Goal: Contribute content: Contribute content

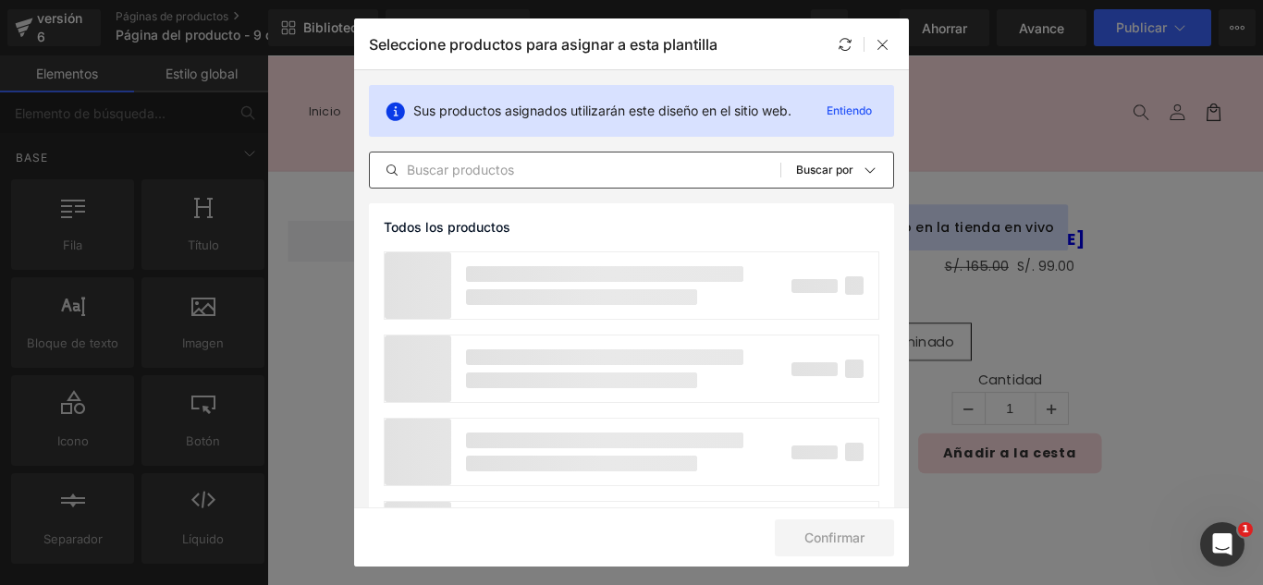
click at [547, 165] on input "text" at bounding box center [575, 170] width 410 height 22
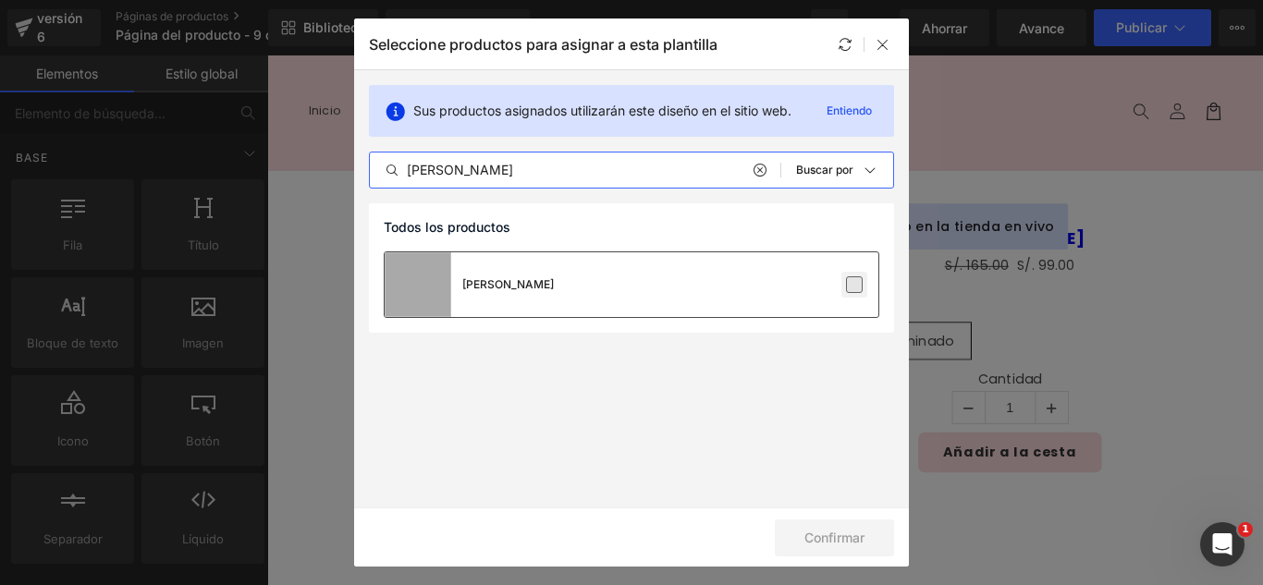
type input "RUEDA"
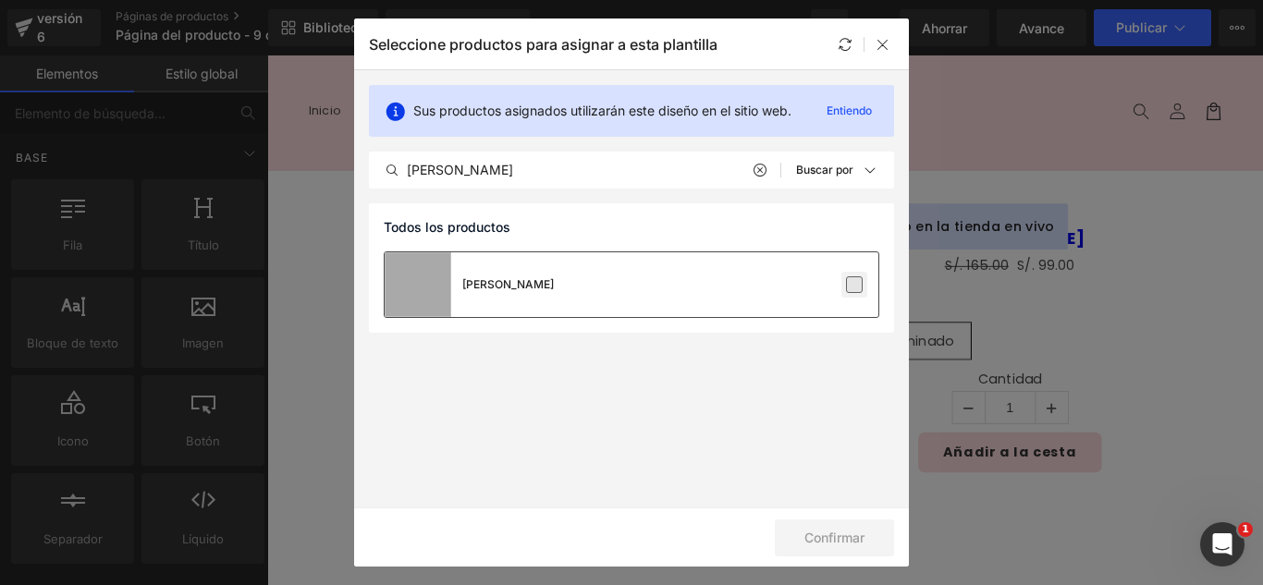
click at [860, 288] on label at bounding box center [854, 284] width 17 height 17
click at [854, 285] on input "checkbox" at bounding box center [854, 285] width 0 height 0
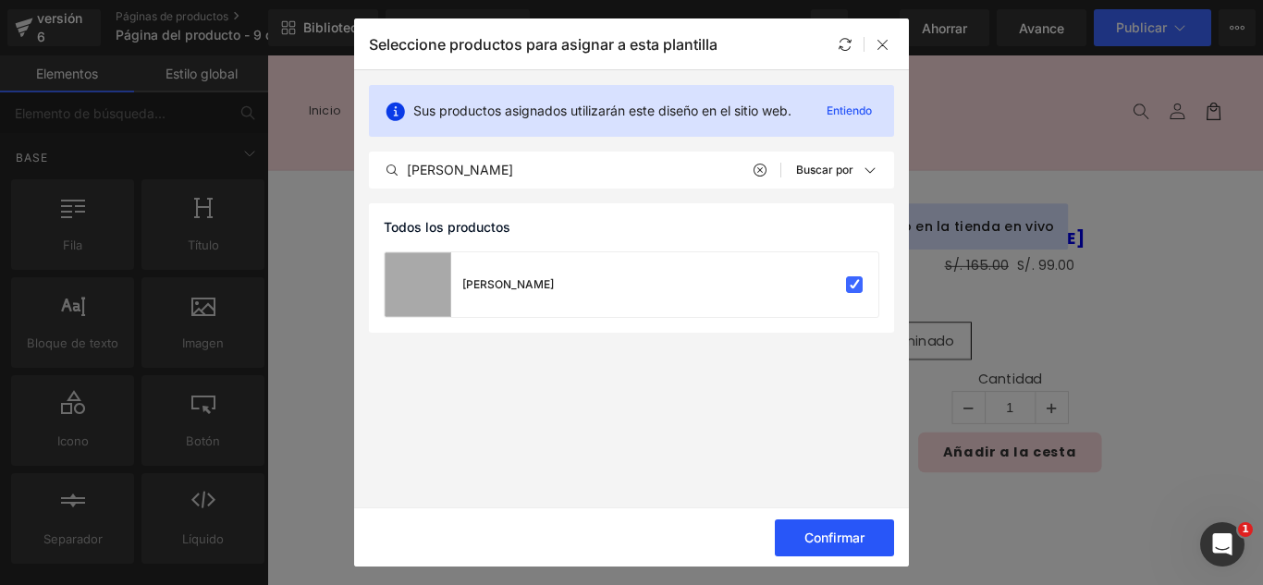
click at [861, 546] on button "Confirmar" at bounding box center [834, 538] width 119 height 37
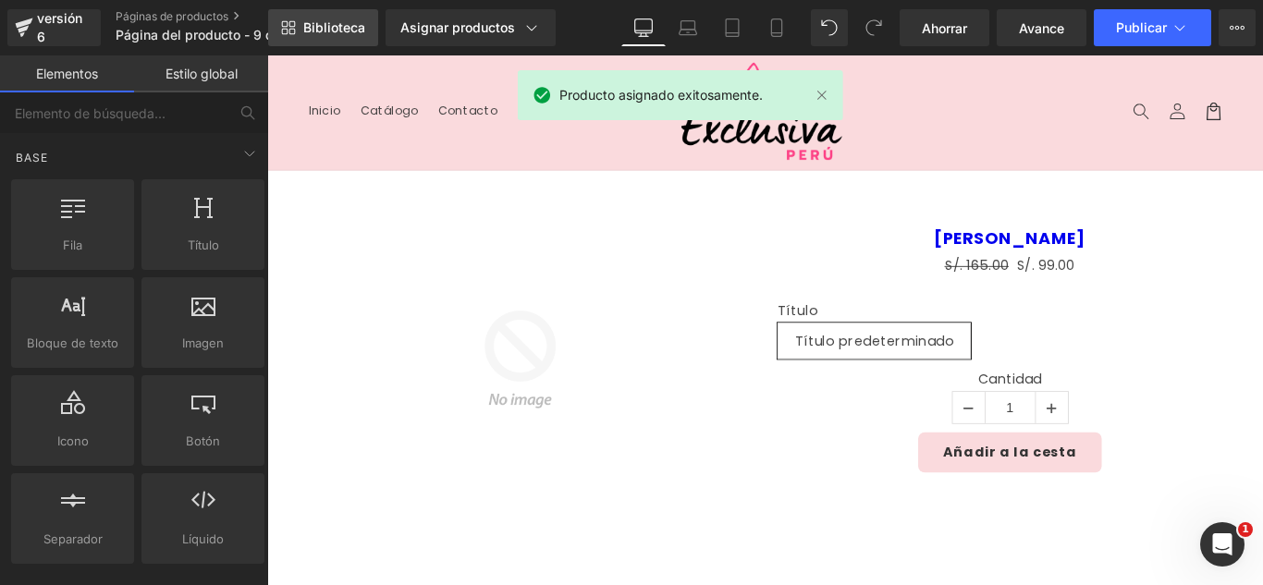
click at [332, 21] on font "Biblioteca" at bounding box center [334, 27] width 62 height 16
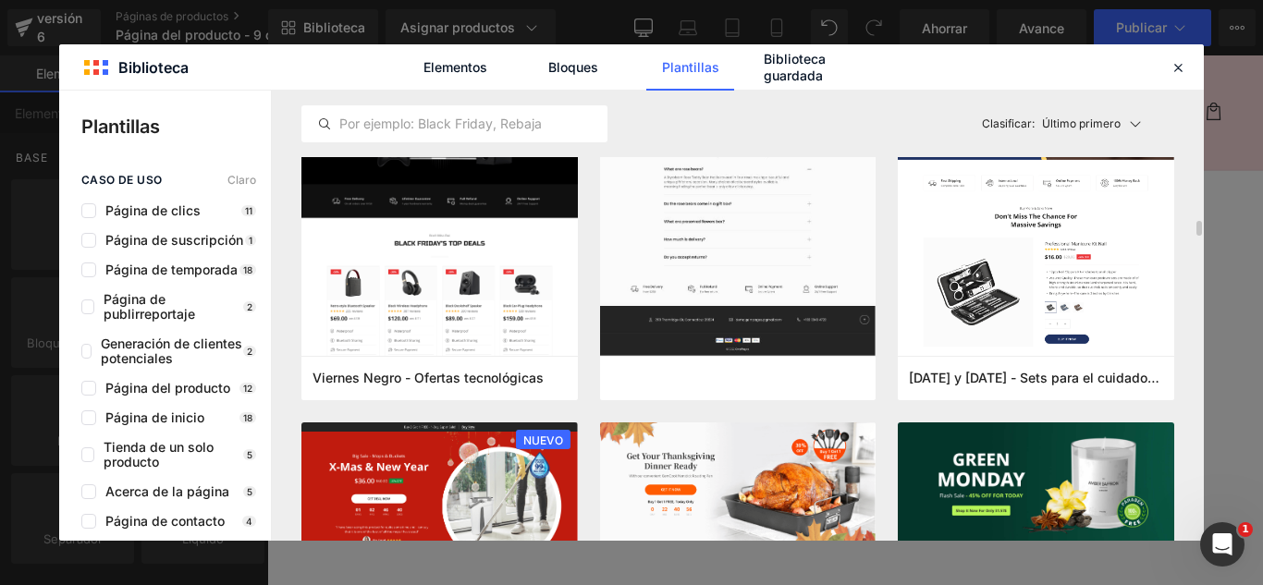
scroll to position [4160, 0]
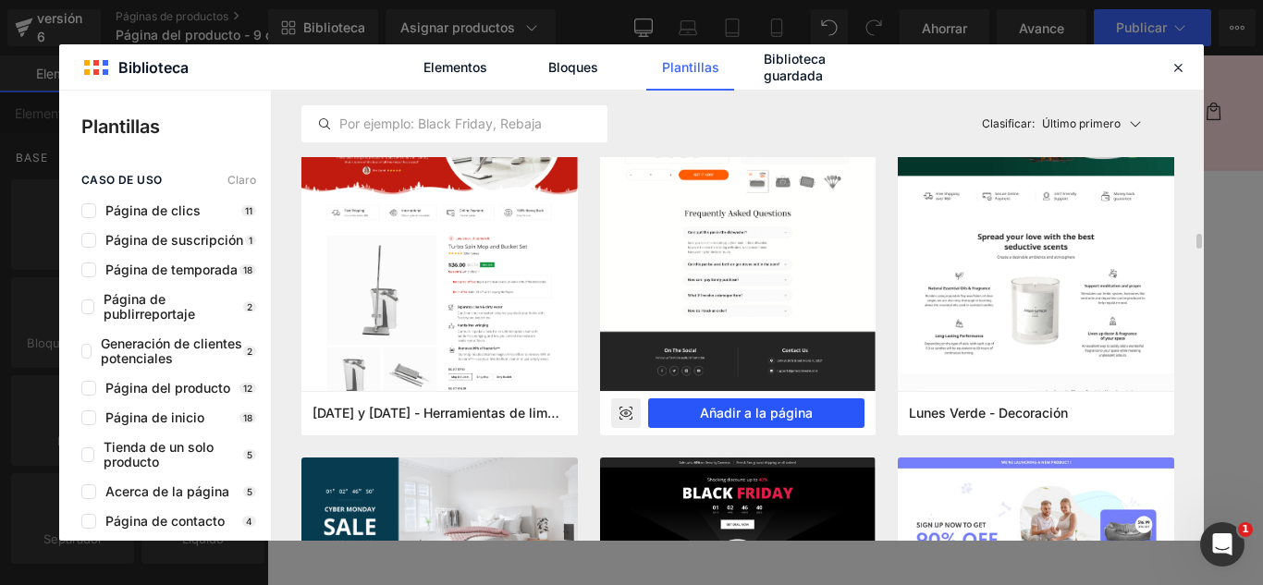
click at [788, 415] on font "Añadir a la página" at bounding box center [756, 413] width 113 height 16
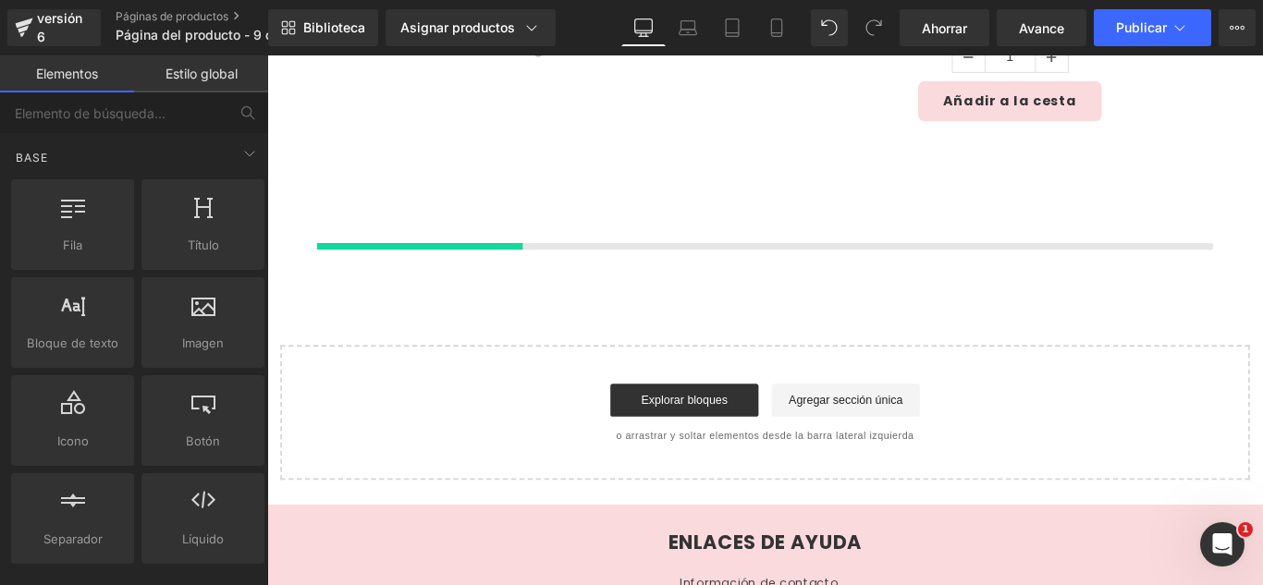
scroll to position [439, 0]
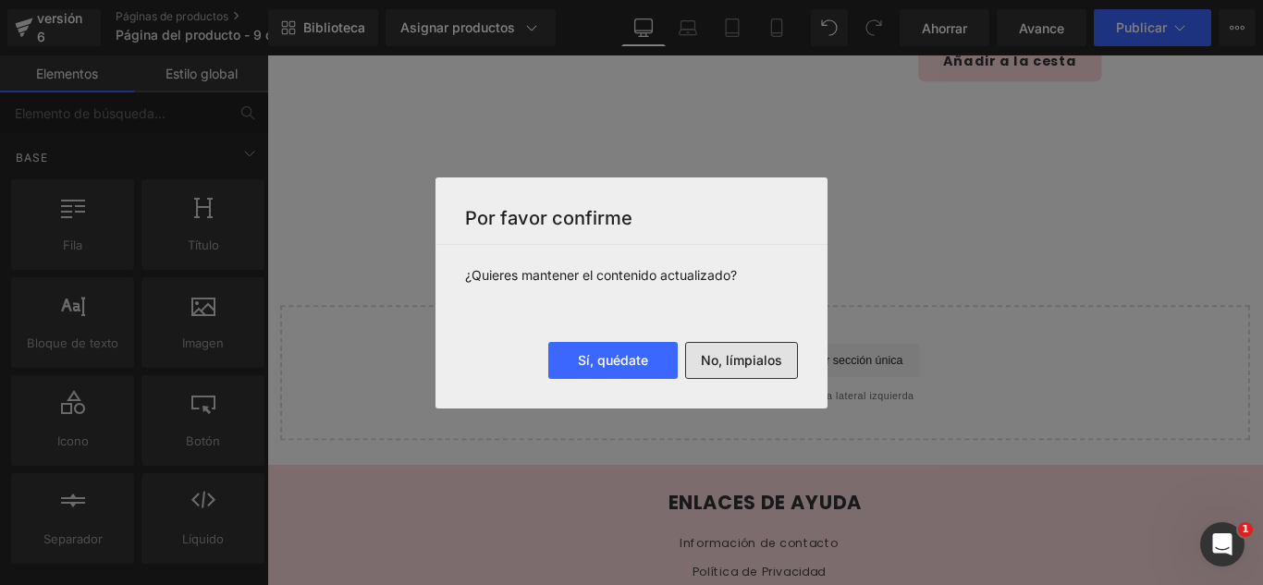
click at [760, 375] on button "No, límpialos" at bounding box center [741, 360] width 113 height 37
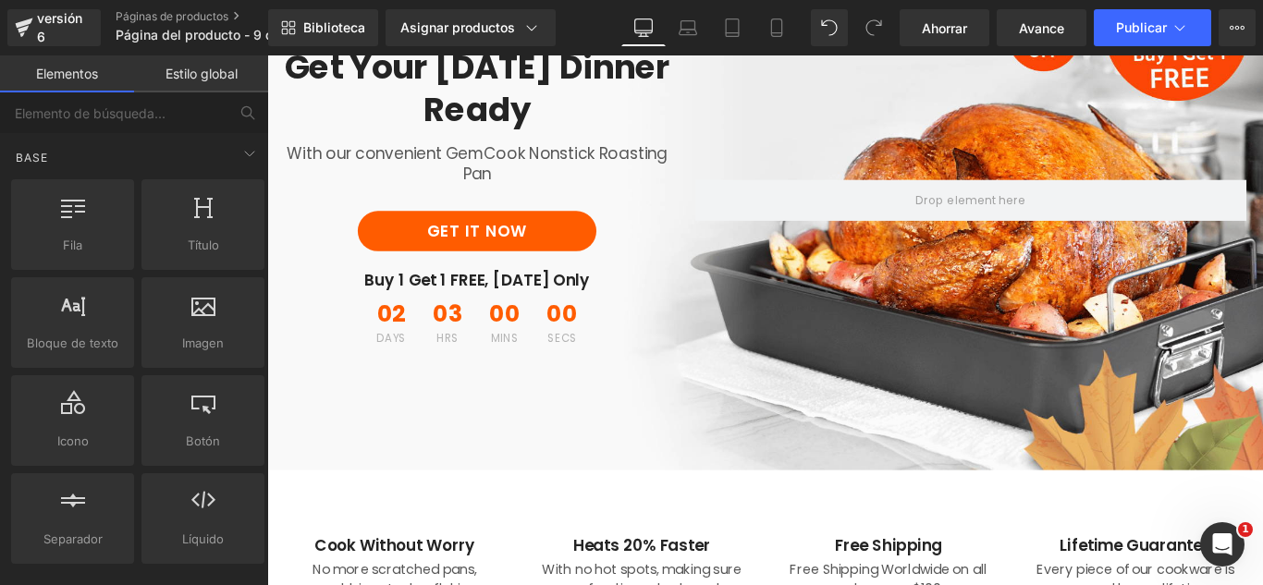
scroll to position [0, 0]
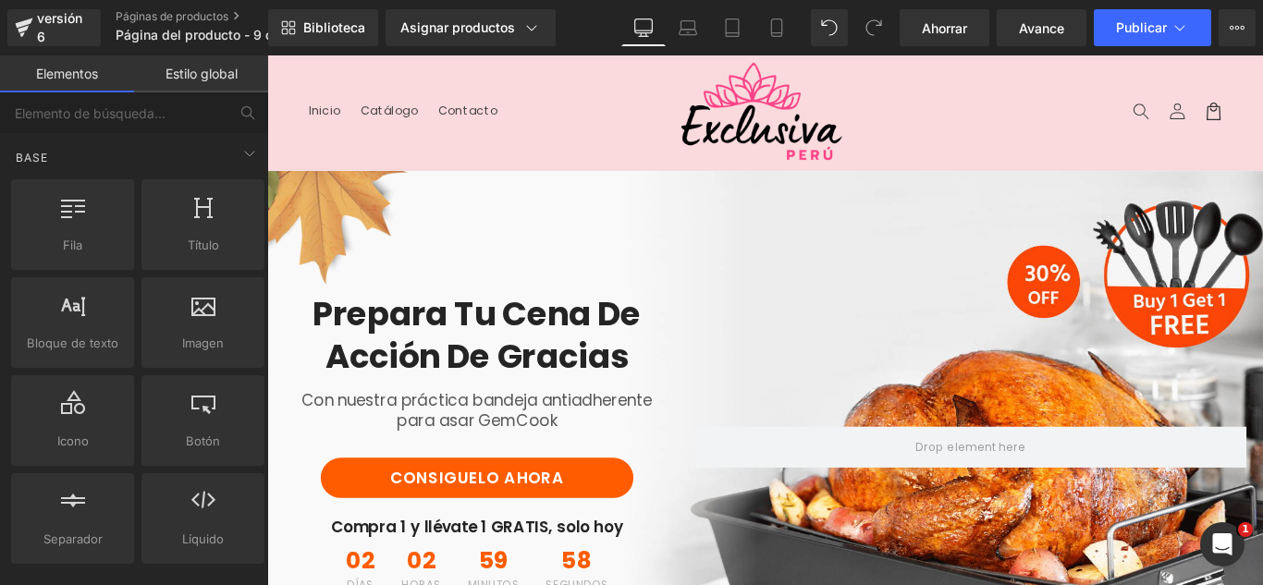
click at [566, 116] on nav "Inicio Catálogo Contacto" at bounding box center [507, 117] width 410 height 39
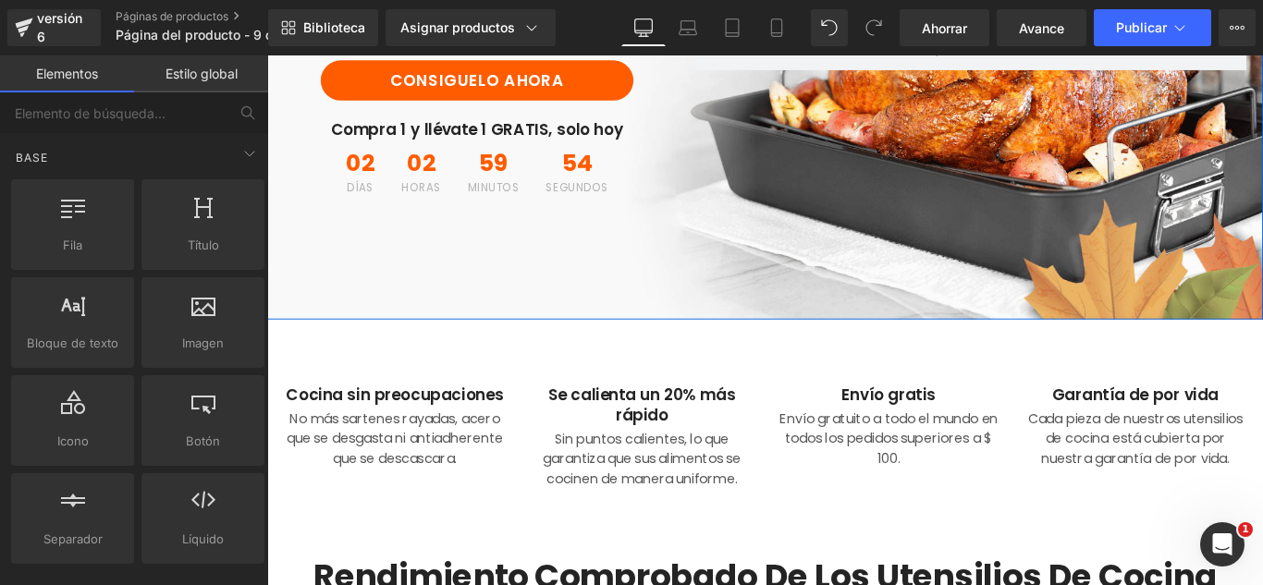
scroll to position [462, 0]
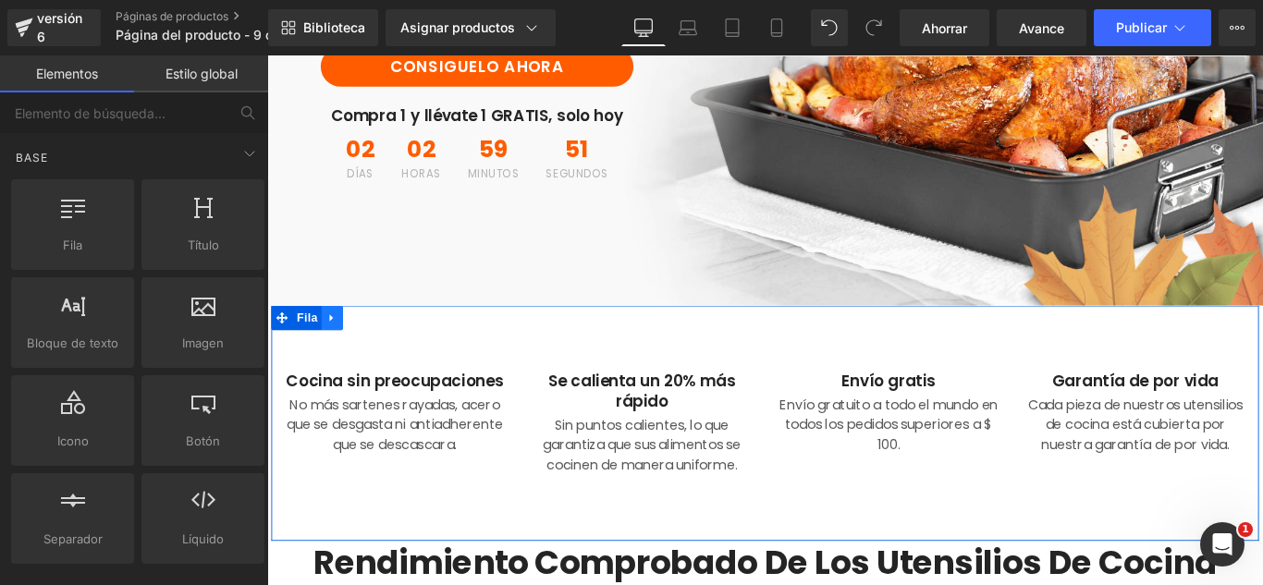
click at [337, 351] on icon at bounding box center [340, 351] width 13 height 14
click at [388, 344] on icon at bounding box center [388, 351] width 13 height 14
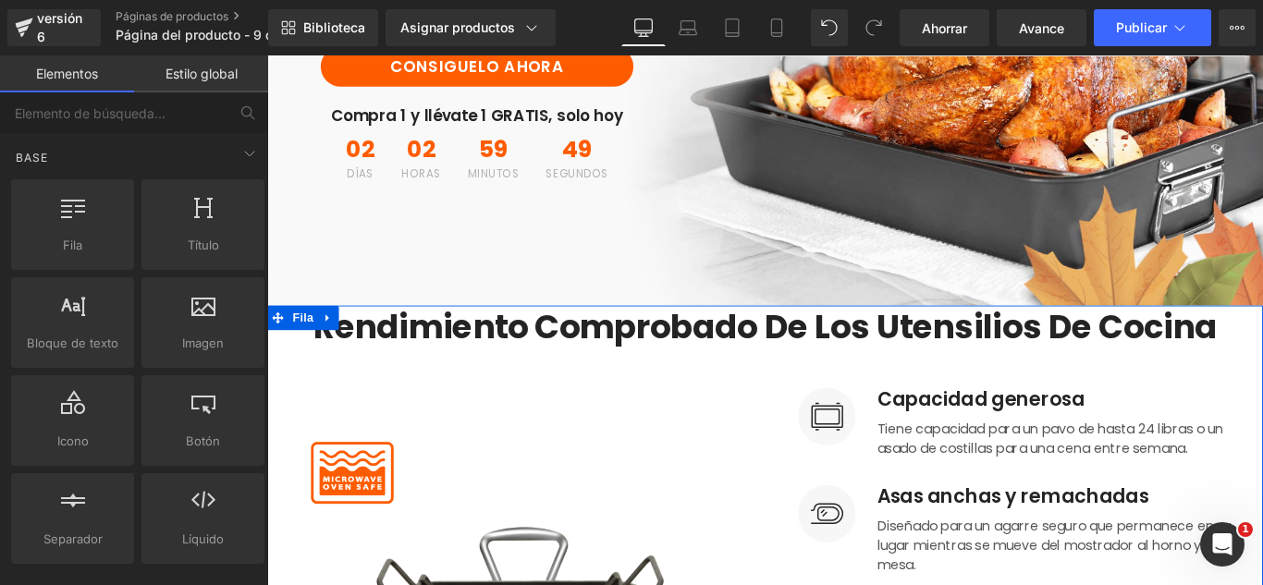
click at [333, 349] on icon at bounding box center [335, 351] width 13 height 14
click at [377, 348] on icon at bounding box center [383, 350] width 13 height 13
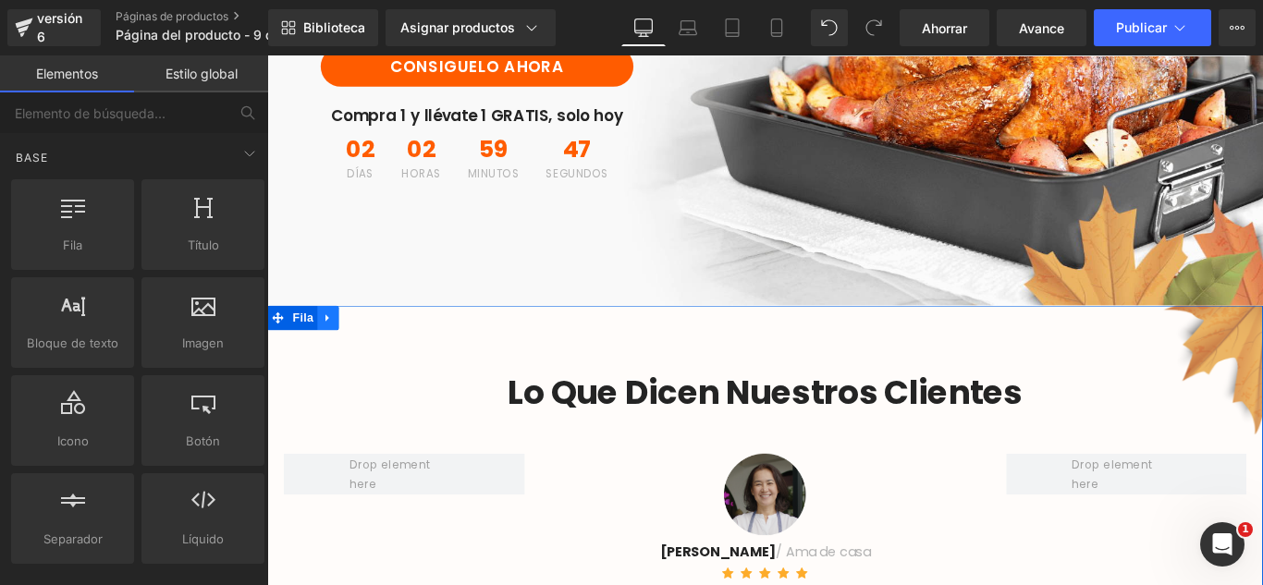
click at [336, 351] on link at bounding box center [336, 351] width 24 height 28
click at [377, 348] on icon at bounding box center [383, 350] width 13 height 13
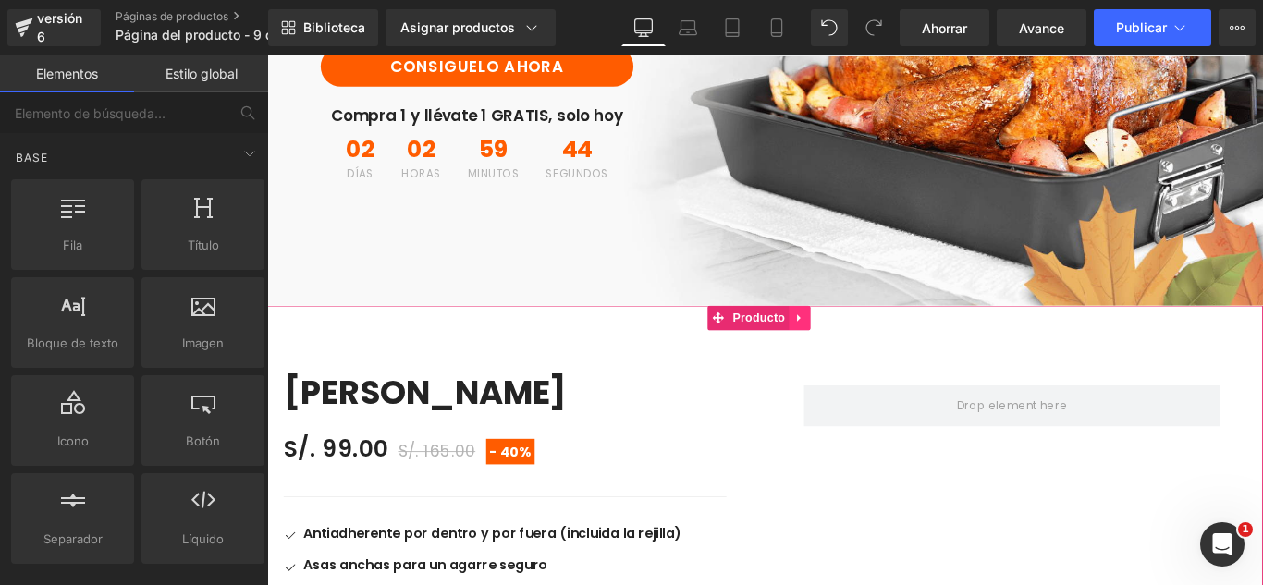
click at [870, 355] on icon at bounding box center [865, 351] width 13 height 14
click at [885, 355] on link at bounding box center [877, 351] width 24 height 28
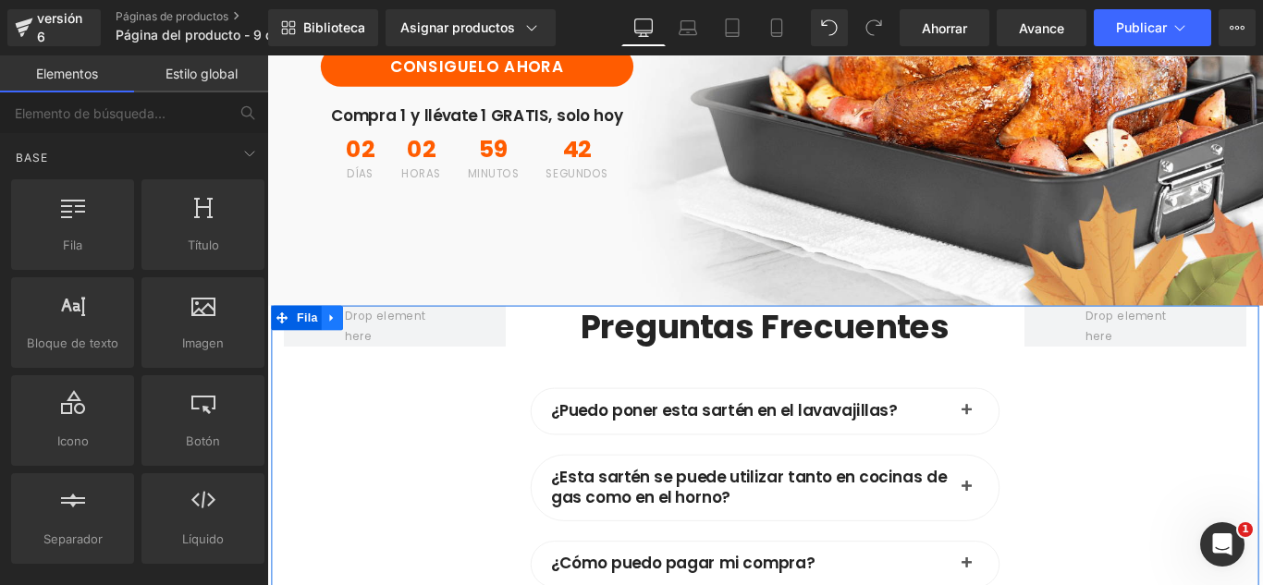
click at [337, 356] on icon at bounding box center [340, 351] width 13 height 14
click at [383, 349] on icon at bounding box center [388, 351] width 13 height 14
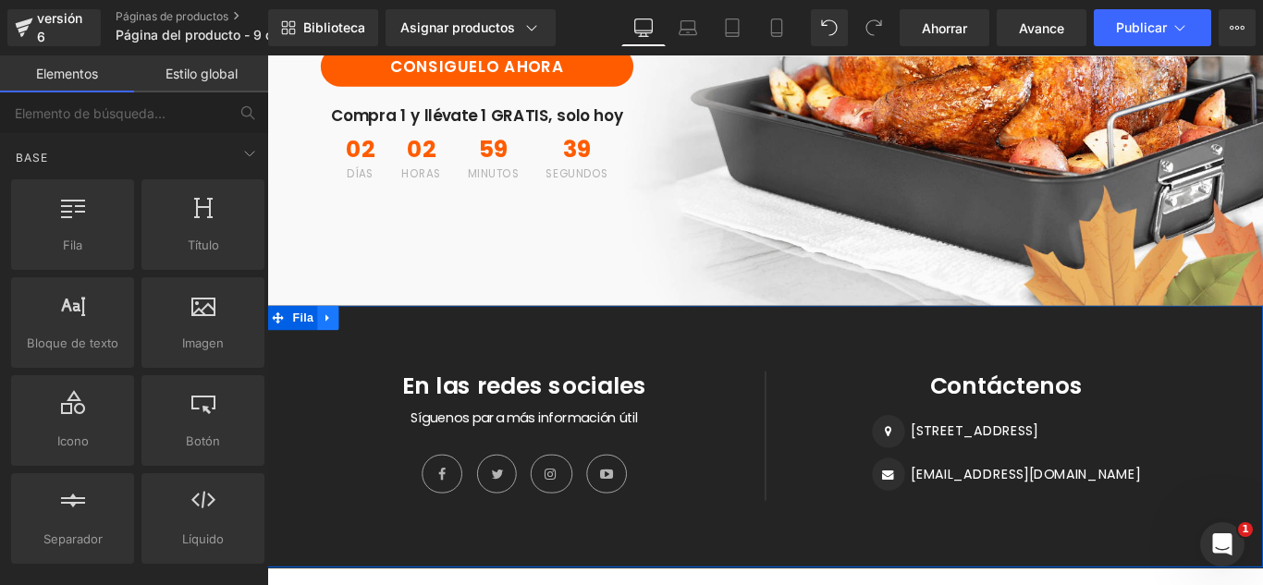
click at [329, 346] on icon at bounding box center [335, 351] width 13 height 14
click at [377, 350] on icon at bounding box center [383, 350] width 13 height 13
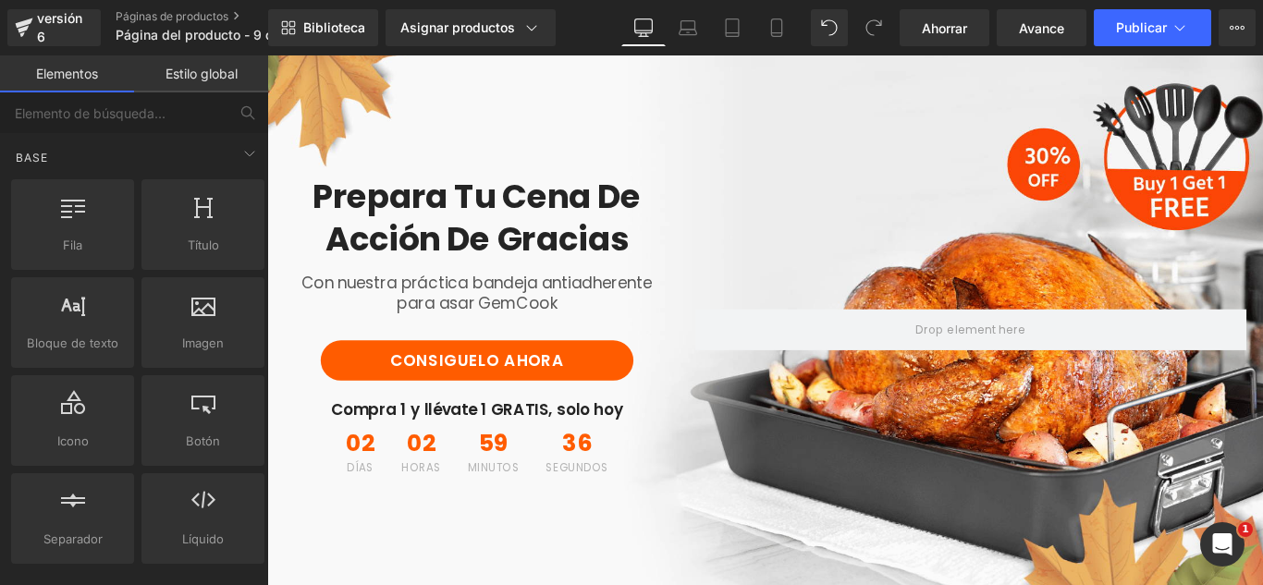
scroll to position [0, 0]
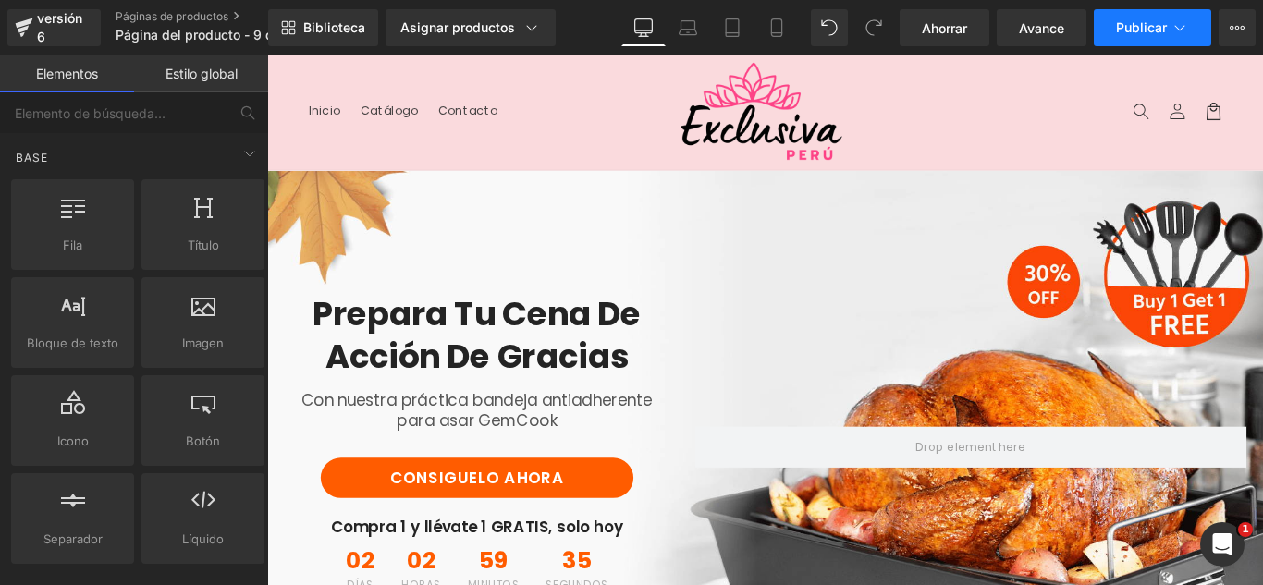
click at [1175, 26] on icon at bounding box center [1180, 28] width 10 height 6
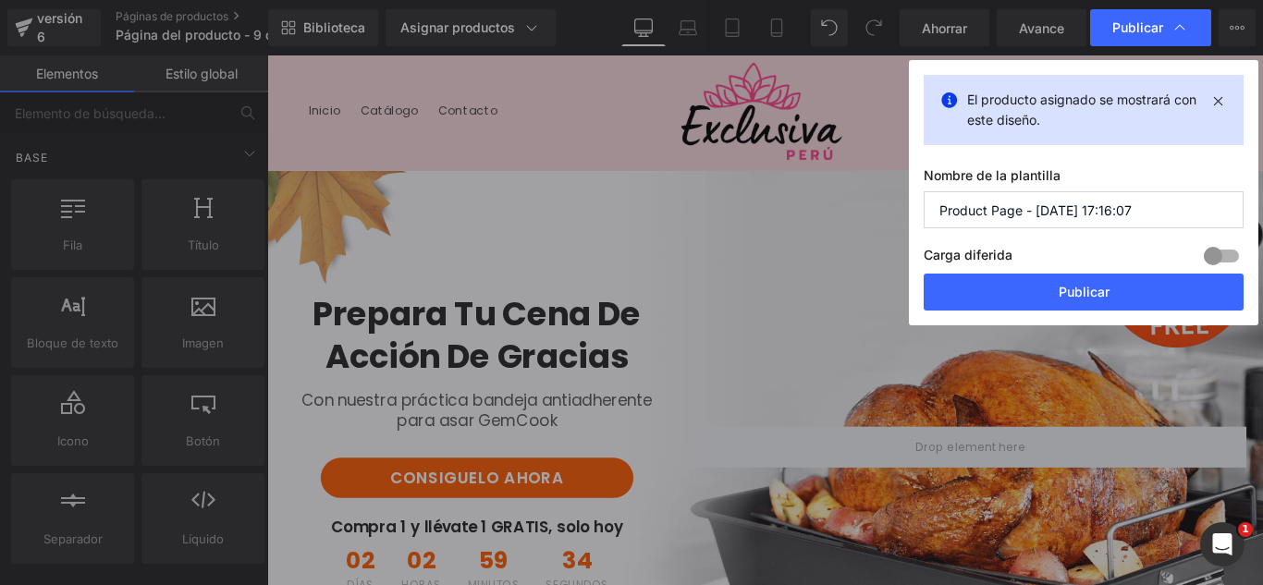
click at [1129, 215] on input "Product Page - Oct 9, 17:16:07" at bounding box center [1084, 209] width 320 height 37
click at [1129, 214] on input "Product Page - Oct 9, 17:16:07" at bounding box center [1084, 209] width 320 height 37
type input "BRASIER FAJERO 09-10"
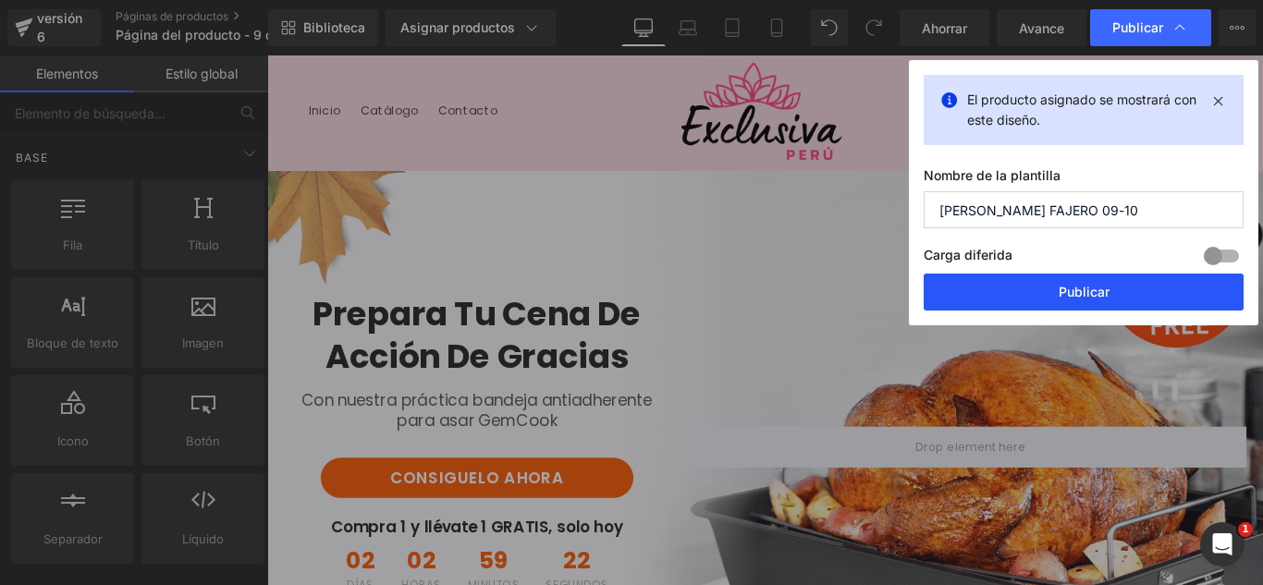
click at [1054, 291] on button "Publicar" at bounding box center [1084, 292] width 320 height 37
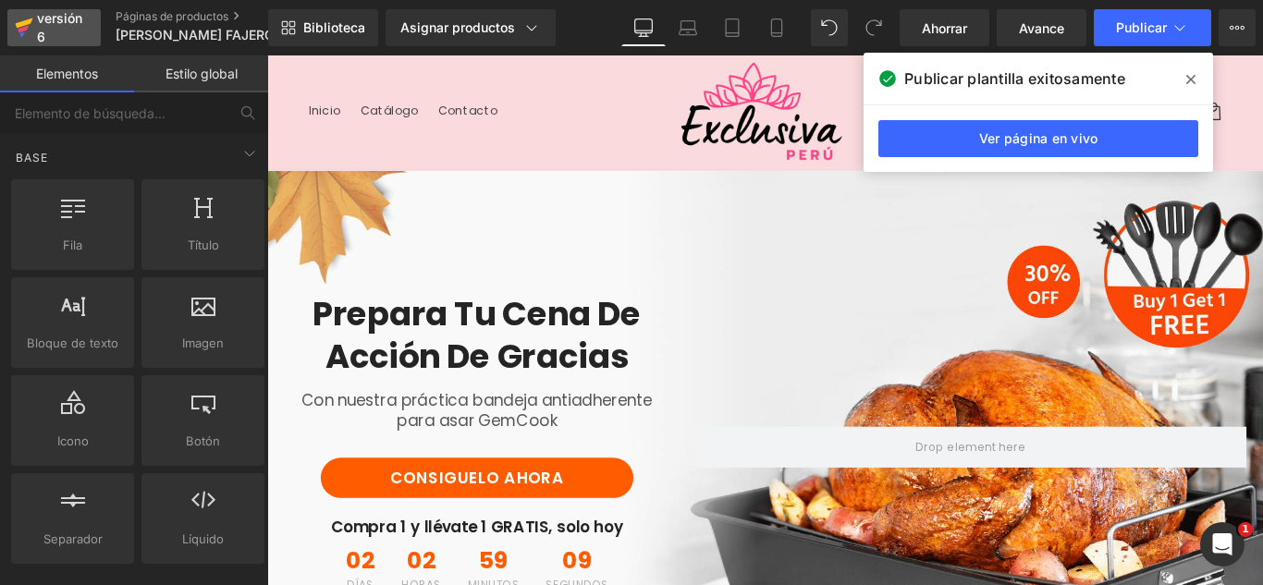
click at [46, 32] on div "versión 6" at bounding box center [61, 27] width 56 height 43
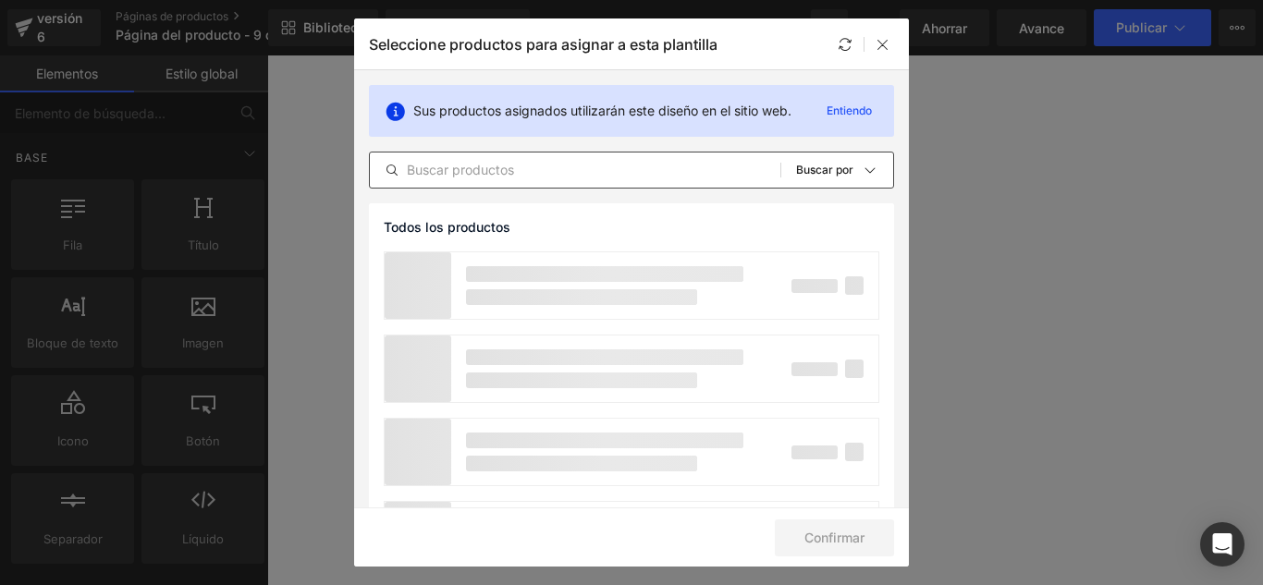
click at [583, 185] on div "Todos los productos Colecciones de Shopify Plantillas de productos Colecciones …" at bounding box center [631, 170] width 525 height 37
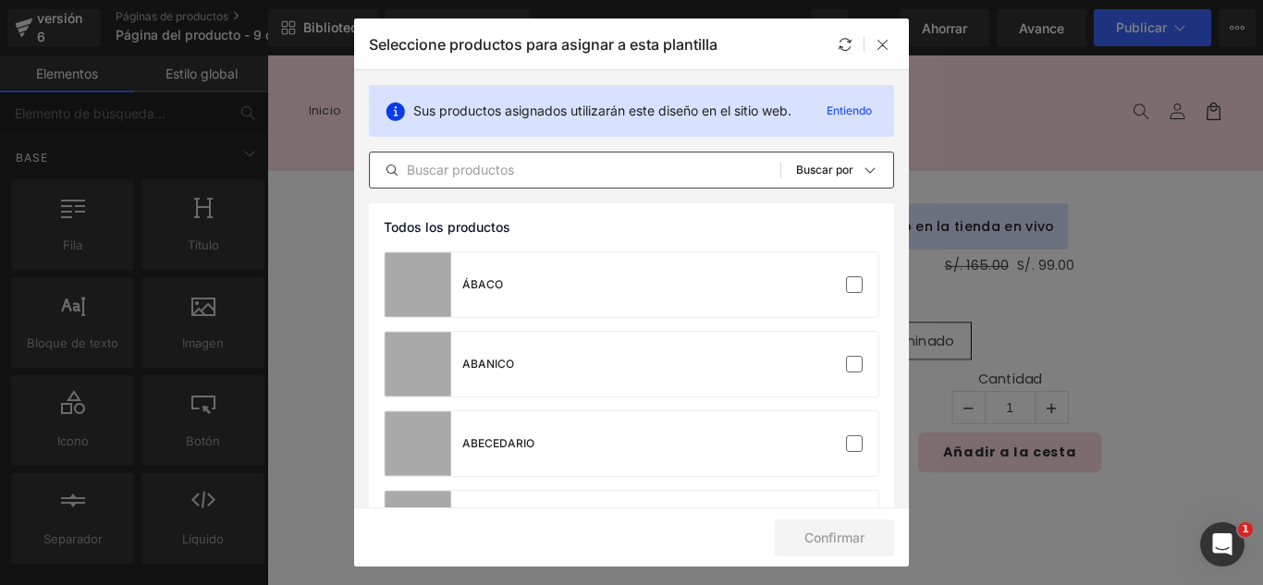
click at [583, 179] on input "text" at bounding box center [575, 170] width 410 height 22
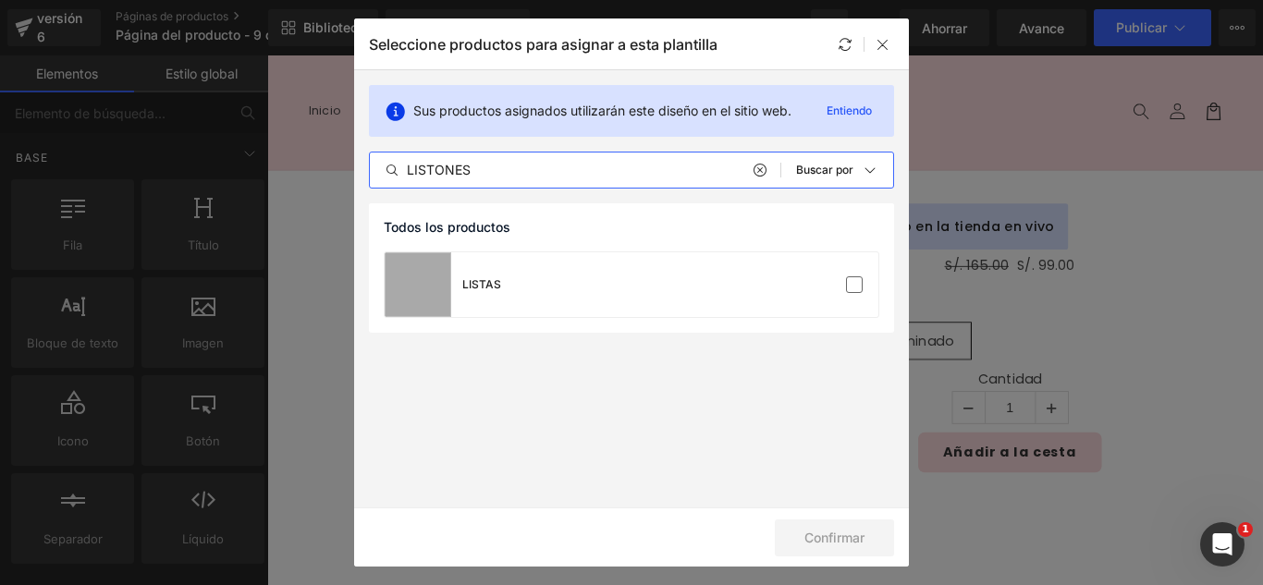
type input "LISTONES"
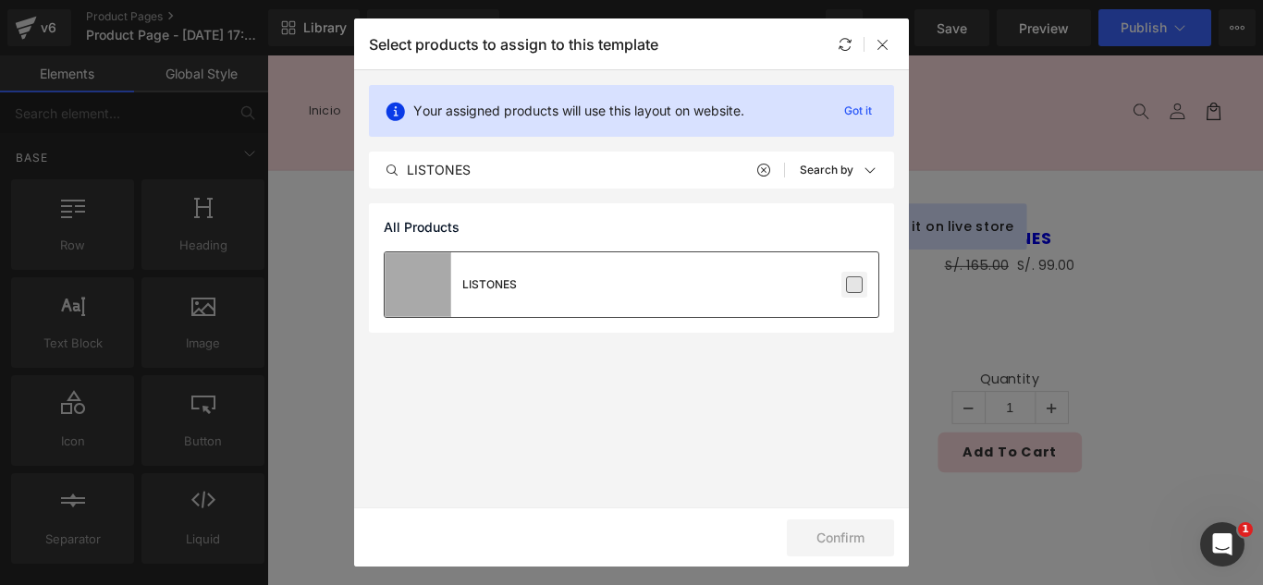
click at [853, 288] on label at bounding box center [854, 284] width 17 height 17
click at [854, 285] on input "checkbox" at bounding box center [854, 285] width 0 height 0
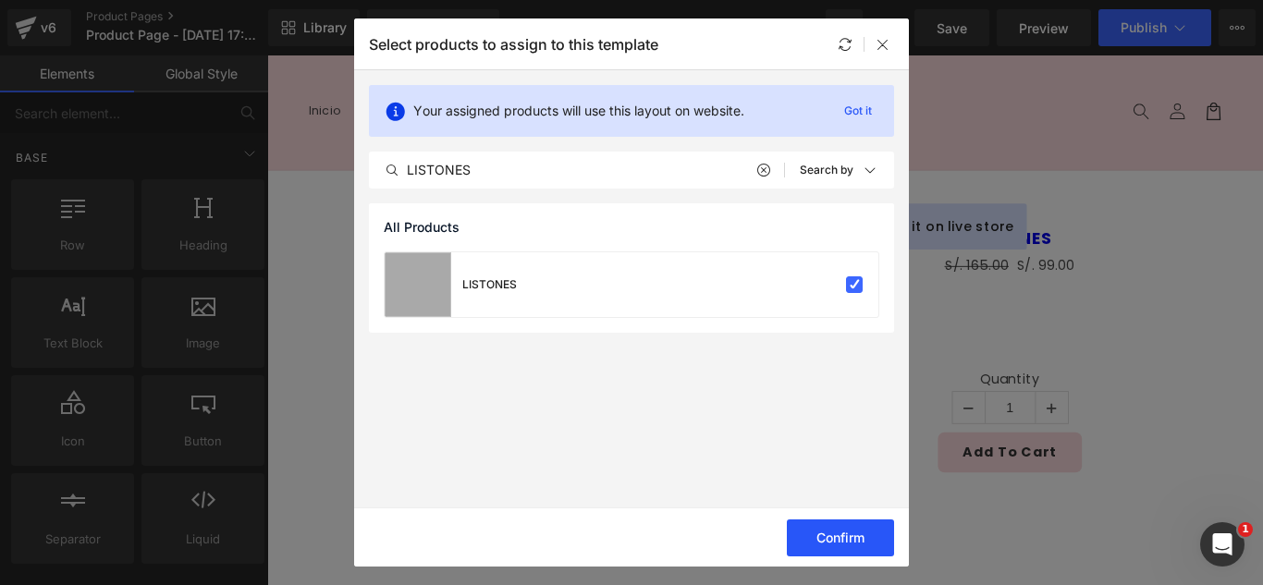
click at [860, 534] on button "Confirm" at bounding box center [840, 538] width 107 height 37
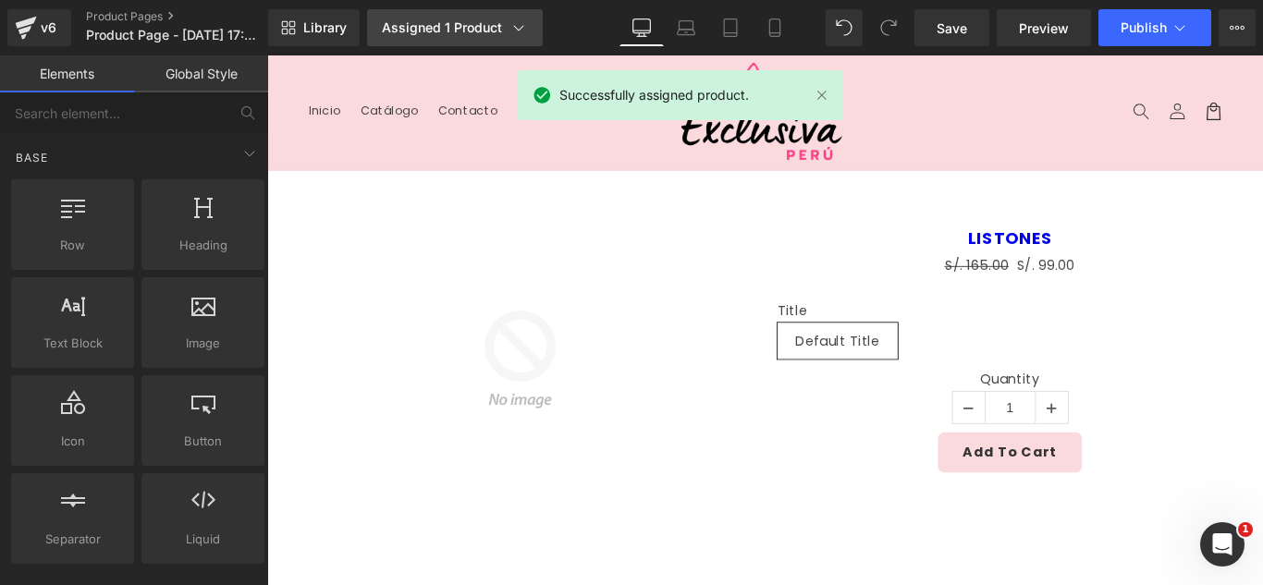
click at [503, 40] on link "Assigned 1 Product" at bounding box center [455, 27] width 176 height 37
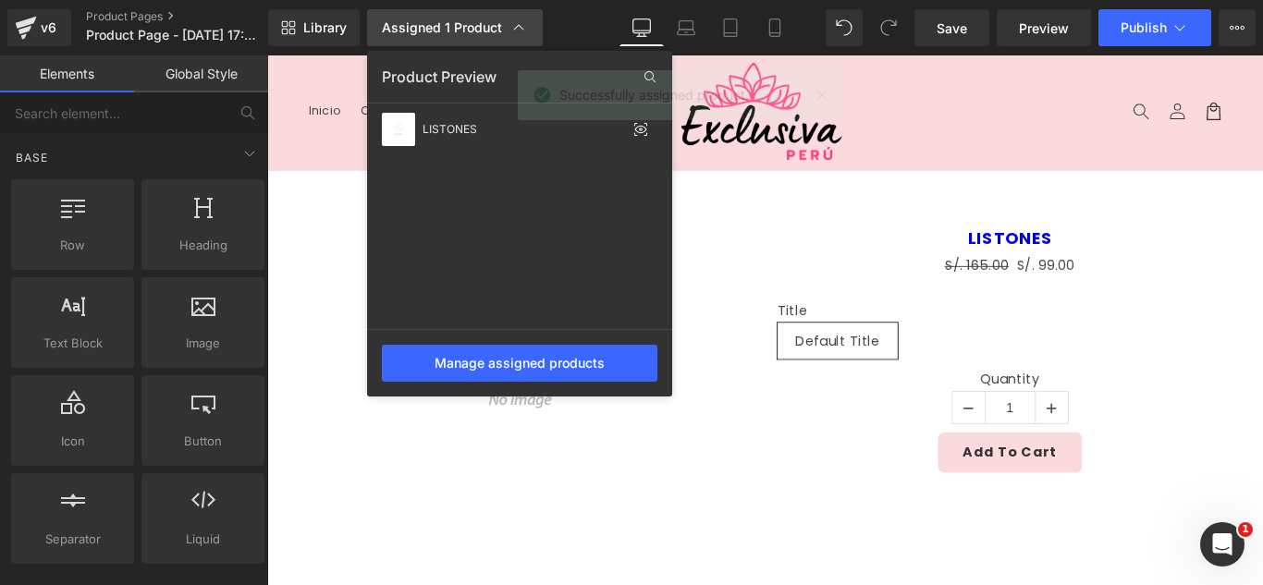
click at [502, 38] on link "Assigned 1 Product" at bounding box center [455, 27] width 176 height 37
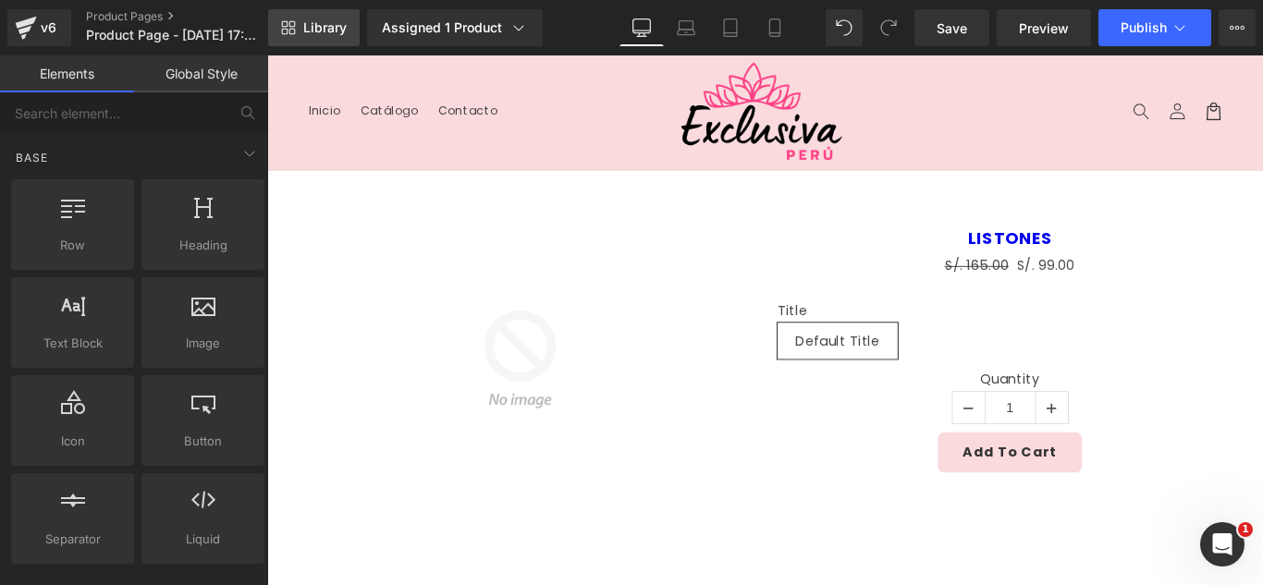
click at [318, 36] on link "Library" at bounding box center [314, 27] width 92 height 37
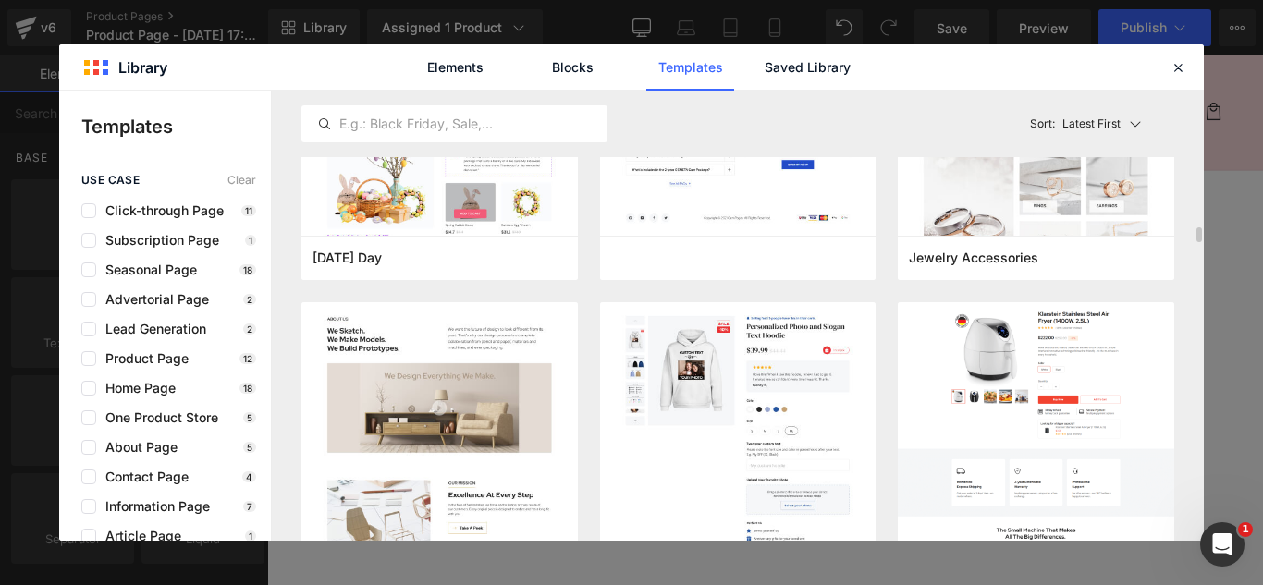
scroll to position [6657, 0]
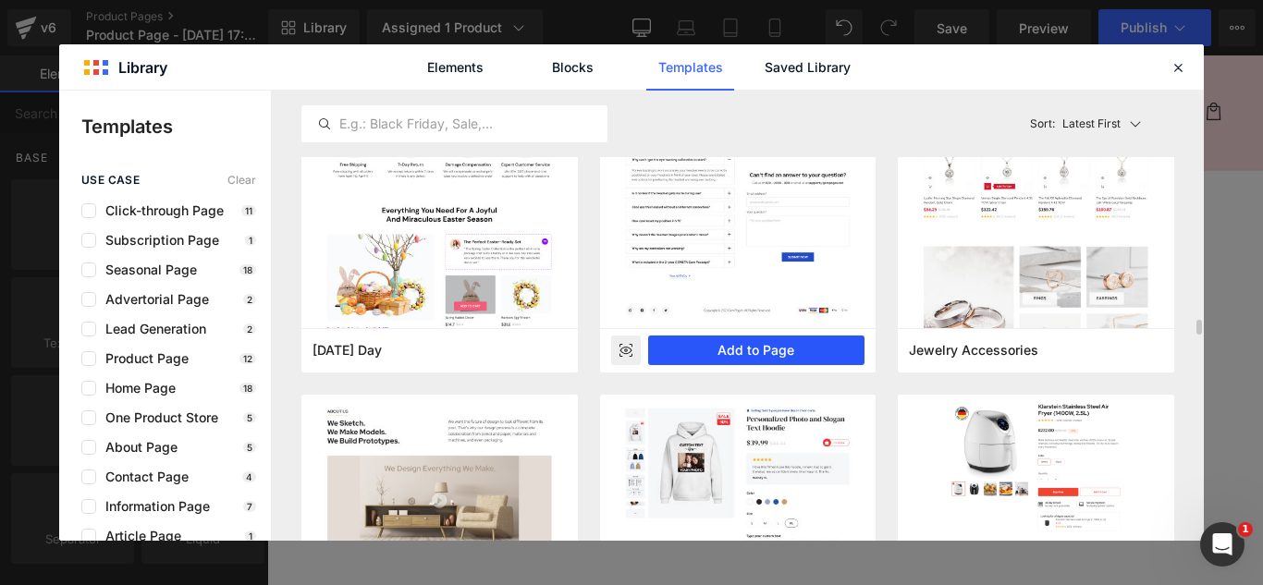
click at [796, 345] on button "Add to Page" at bounding box center [756, 351] width 217 height 30
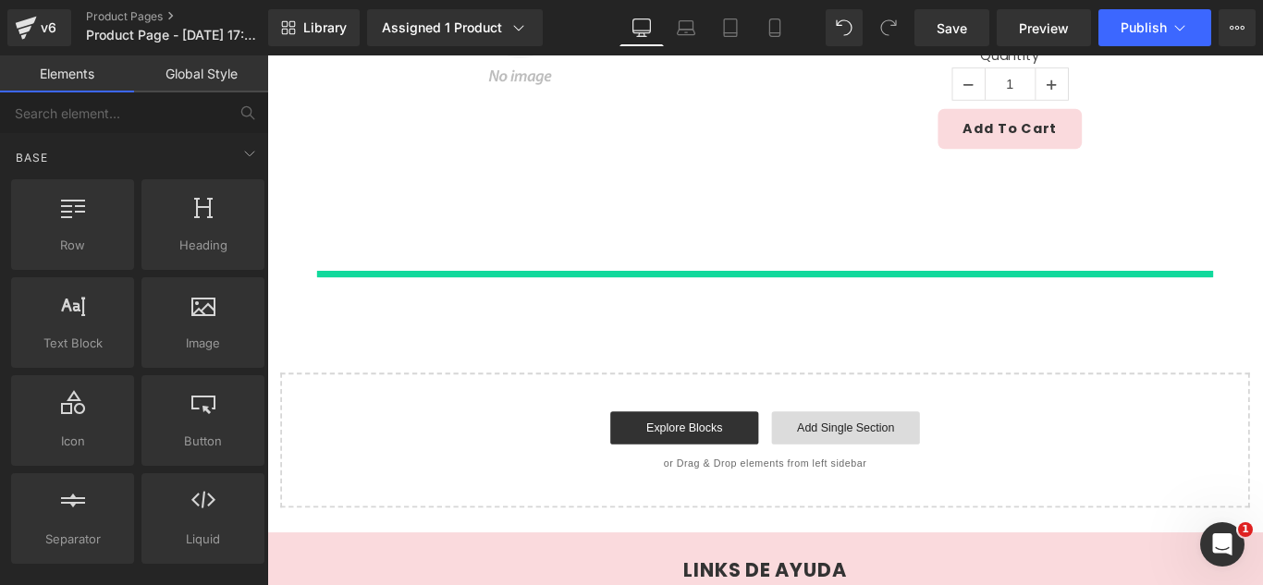
scroll to position [439, 0]
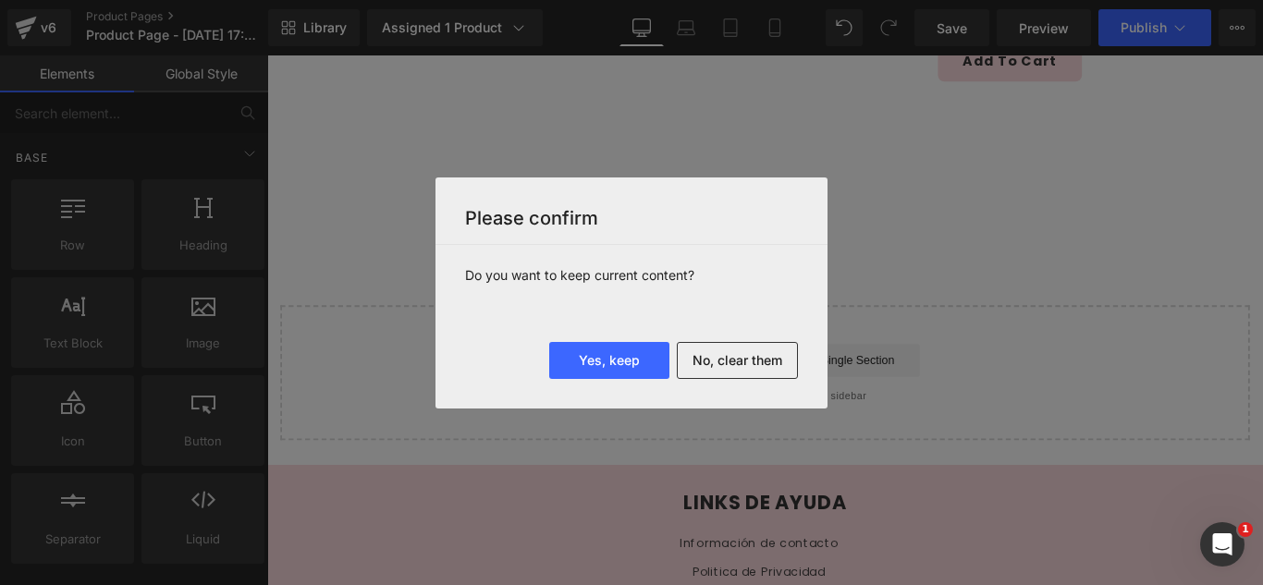
click at [742, 377] on button "No, clear them" at bounding box center [737, 360] width 121 height 37
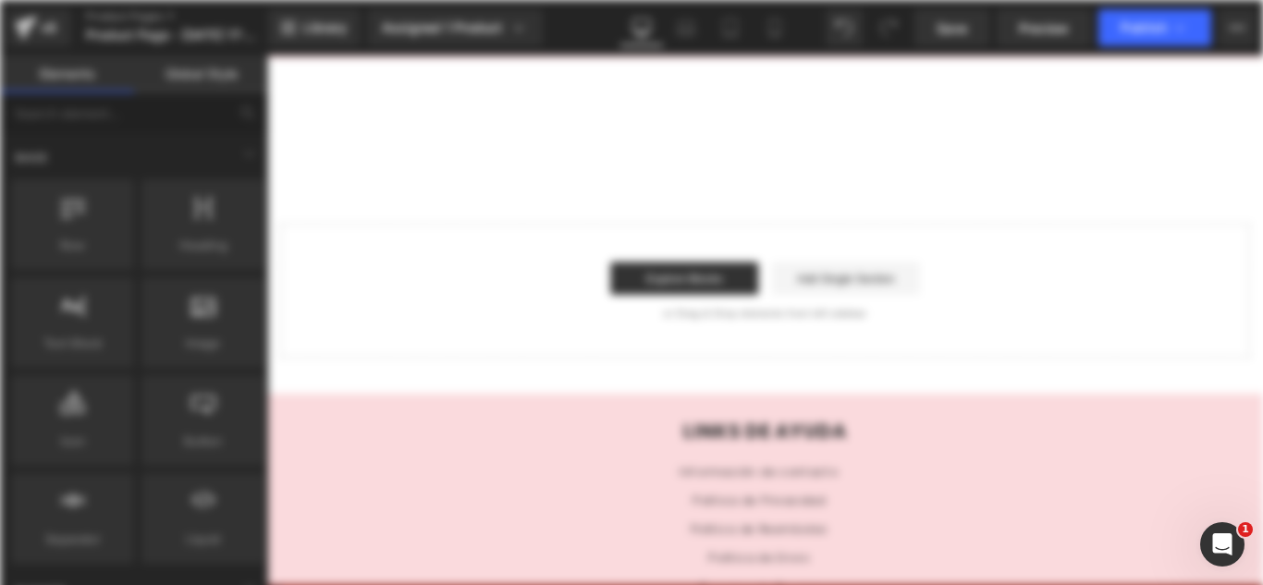
scroll to position [0, 0]
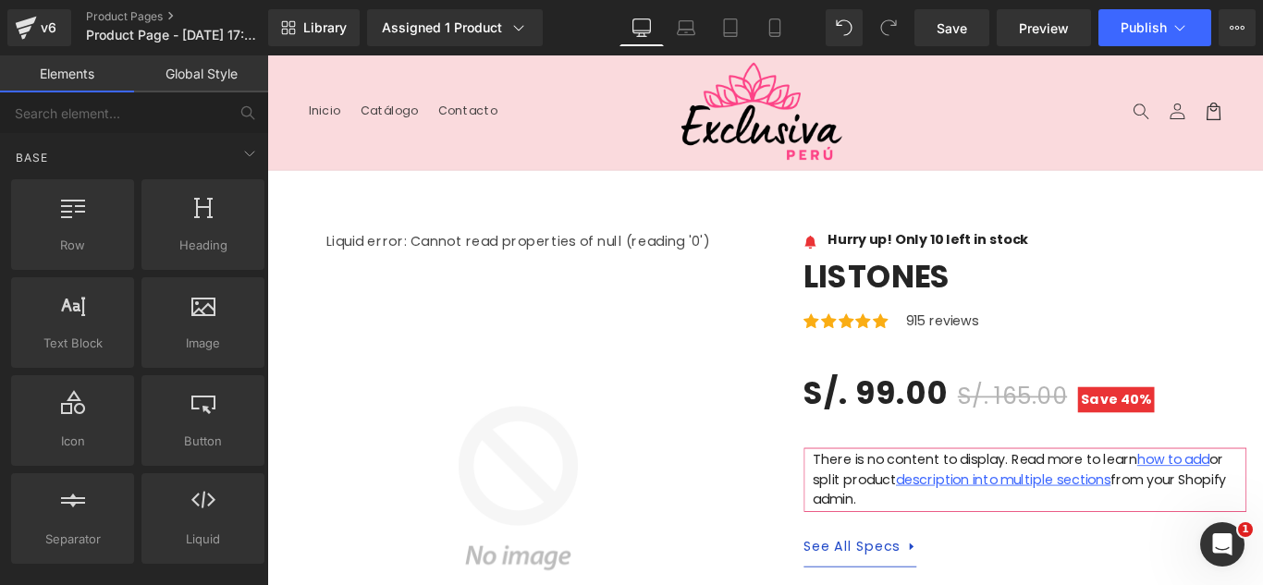
click at [606, 96] on header "Menu Inicio Catálogo Contacto Iniciar sesión Inicio Catálogo Contacto" at bounding box center [826, 119] width 1119 height 129
click at [406, 93] on header "Menu Inicio Catálogo Contacto Iniciar sesión Inicio Catálogo Contacto" at bounding box center [826, 119] width 1119 height 129
click at [649, 323] on img at bounding box center [549, 541] width 527 height 527
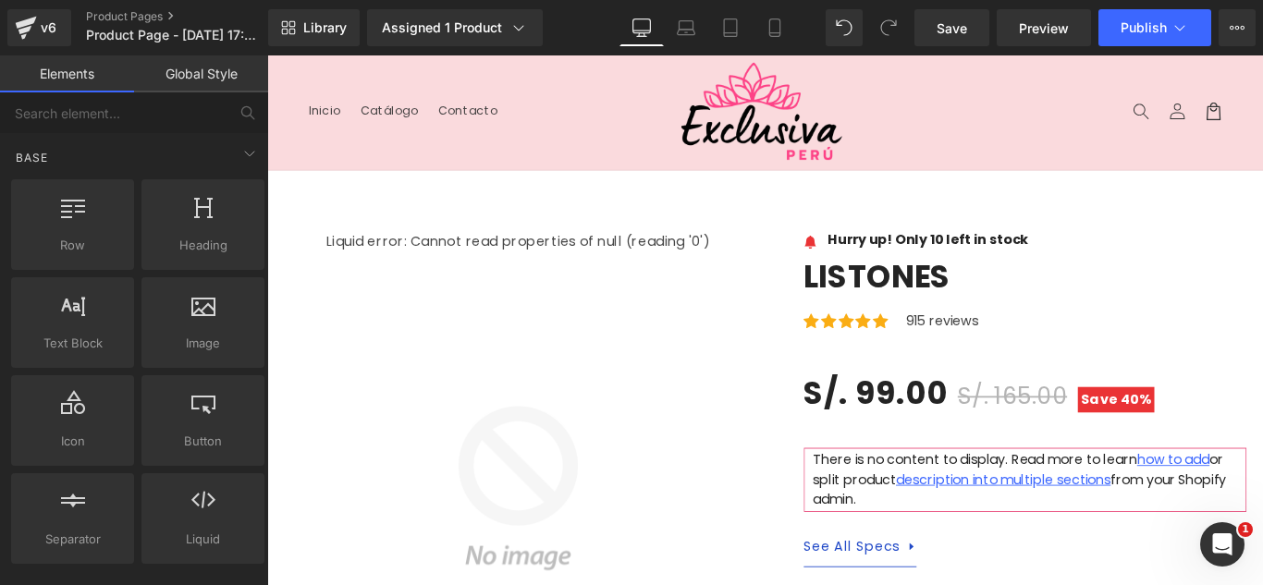
click at [799, 210] on span "Product" at bounding box center [826, 199] width 99 height 22
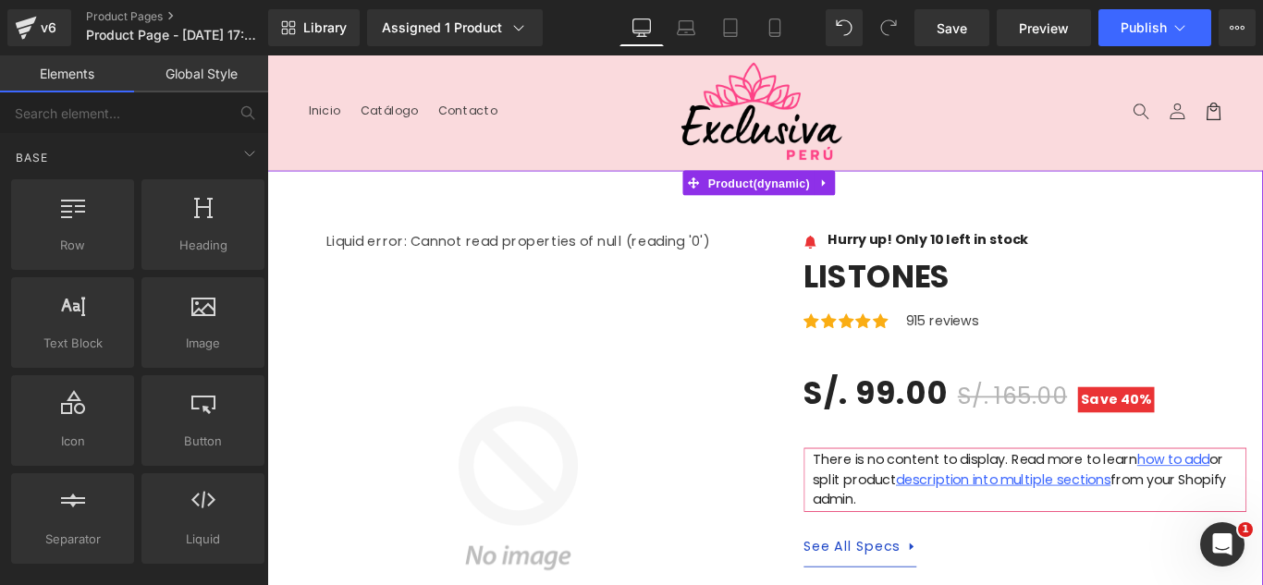
drag, startPoint x: 933, startPoint y: 207, endPoint x: 883, endPoint y: 219, distance: 51.4
click at [888, 208] on link at bounding box center [893, 199] width 24 height 28
click at [904, 202] on icon at bounding box center [905, 198] width 13 height 13
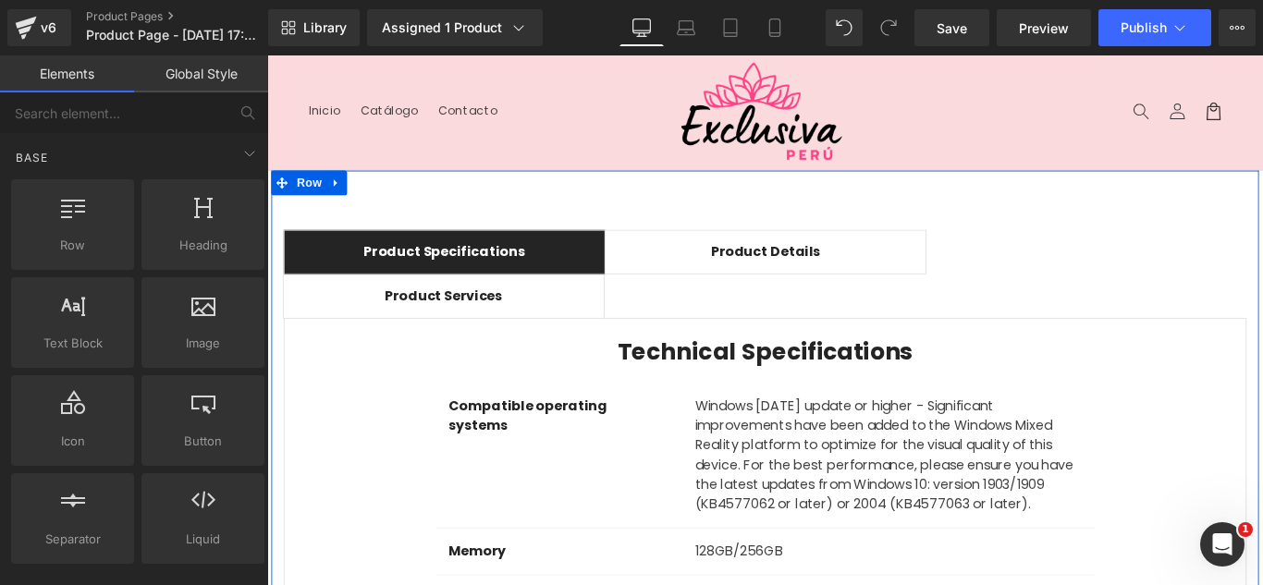
drag, startPoint x: 335, startPoint y: 202, endPoint x: 344, endPoint y: 205, distance: 9.7
click at [338, 204] on icon at bounding box center [344, 199] width 13 height 14
drag, startPoint x: 372, startPoint y: 203, endPoint x: 388, endPoint y: 198, distance: 17.5
click at [371, 203] on link at bounding box center [369, 199] width 24 height 28
click at [391, 198] on icon at bounding box center [392, 198] width 13 height 13
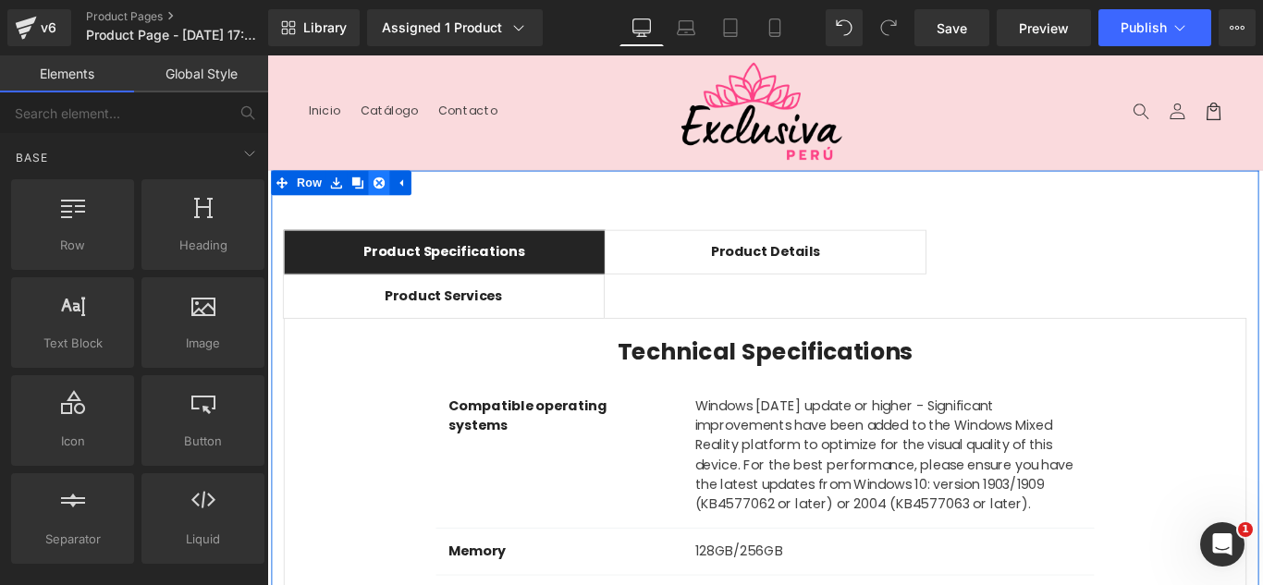
click at [389, 198] on icon at bounding box center [392, 199] width 13 height 14
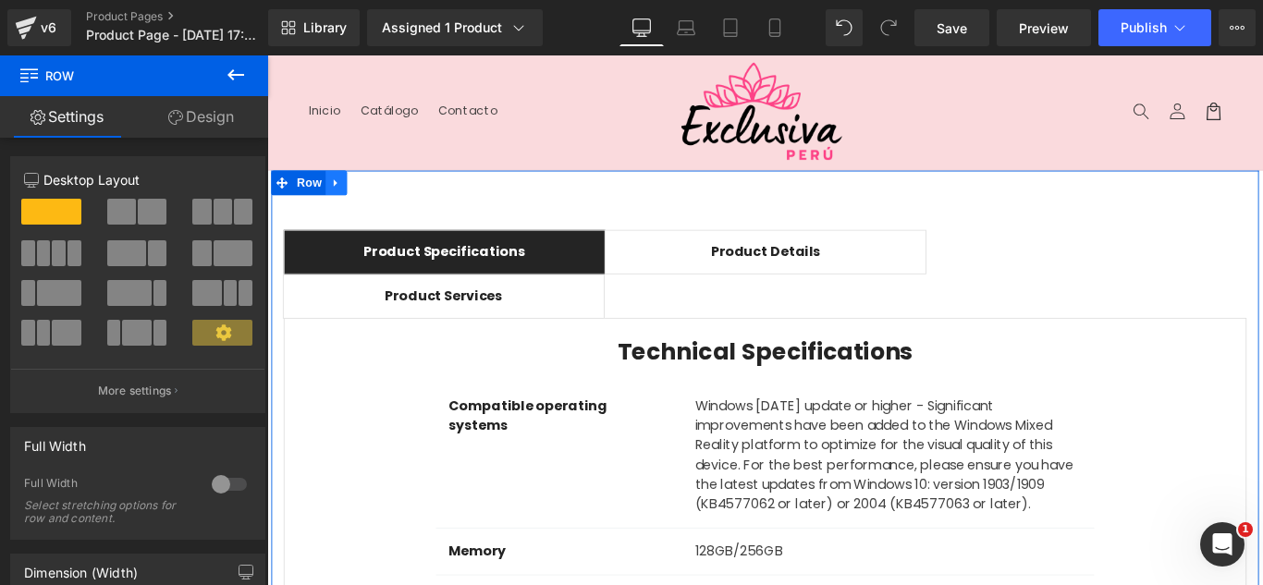
click at [344, 204] on icon at bounding box center [344, 199] width 13 height 14
click at [389, 193] on icon at bounding box center [392, 198] width 13 height 13
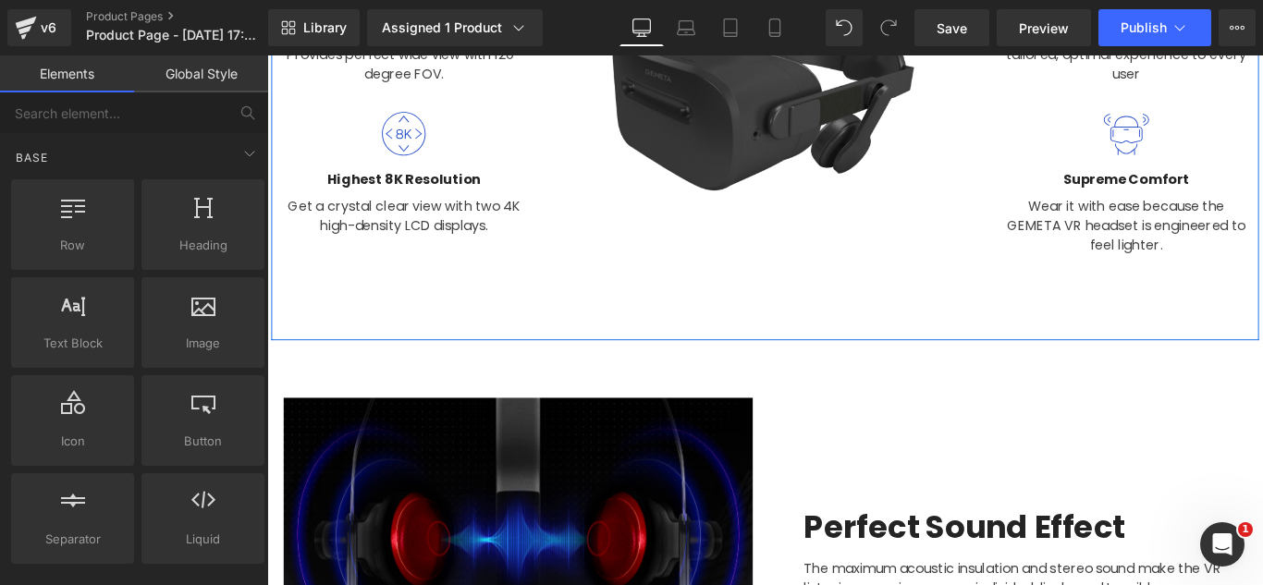
scroll to position [555, 0]
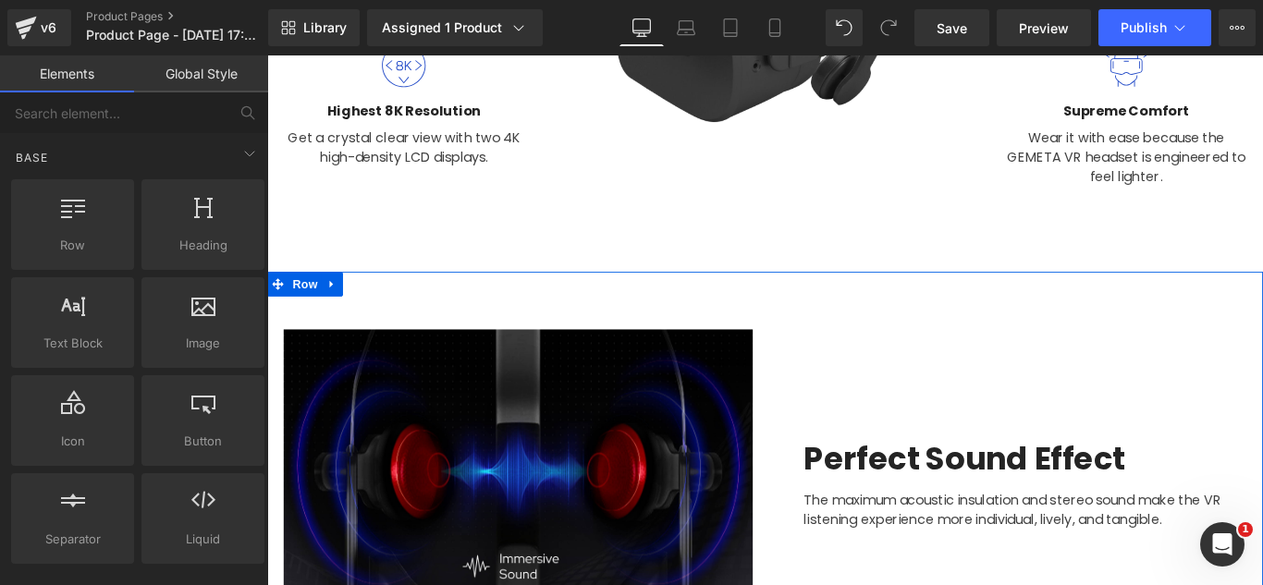
click at [337, 312] on icon at bounding box center [340, 312] width 13 height 14
click at [382, 310] on icon at bounding box center [388, 312] width 13 height 14
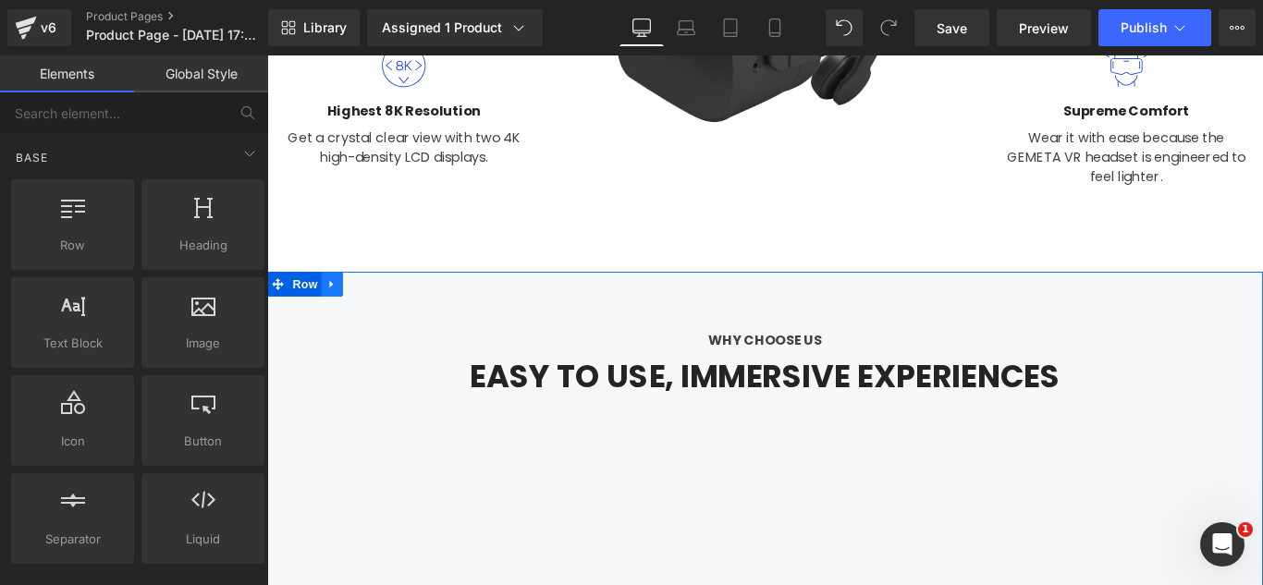
click at [336, 311] on icon at bounding box center [340, 312] width 13 height 14
click at [376, 311] on link at bounding box center [388, 313] width 24 height 28
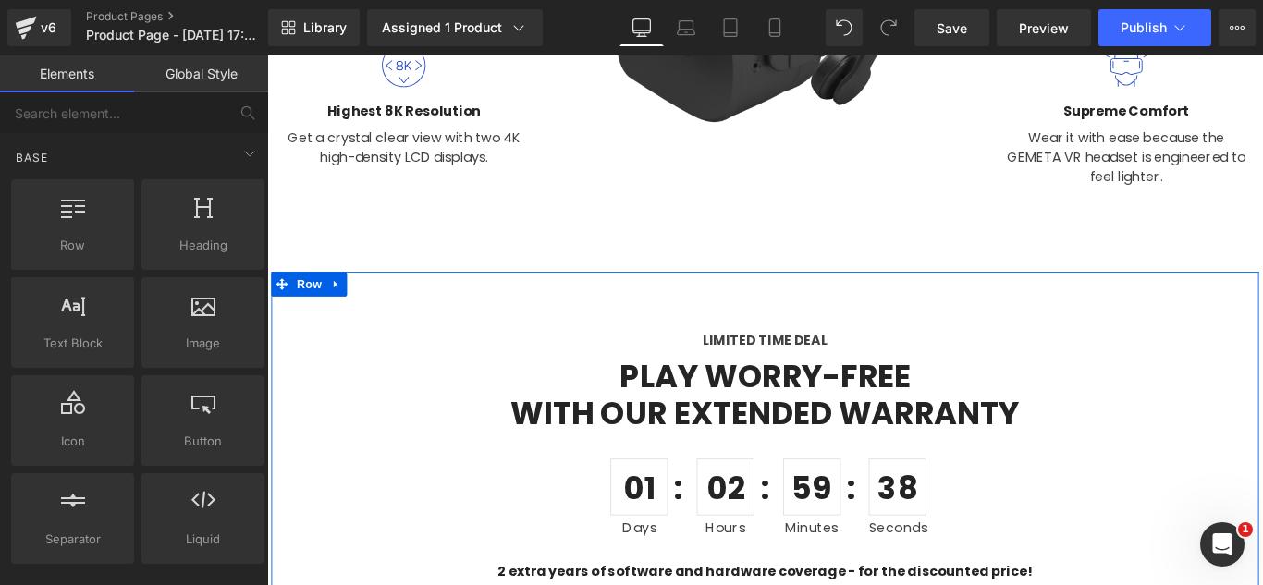
drag, startPoint x: 343, startPoint y: 312, endPoint x: 377, endPoint y: 315, distance: 34.3
click at [345, 312] on icon at bounding box center [344, 312] width 13 height 14
click at [386, 311] on icon at bounding box center [392, 312] width 13 height 13
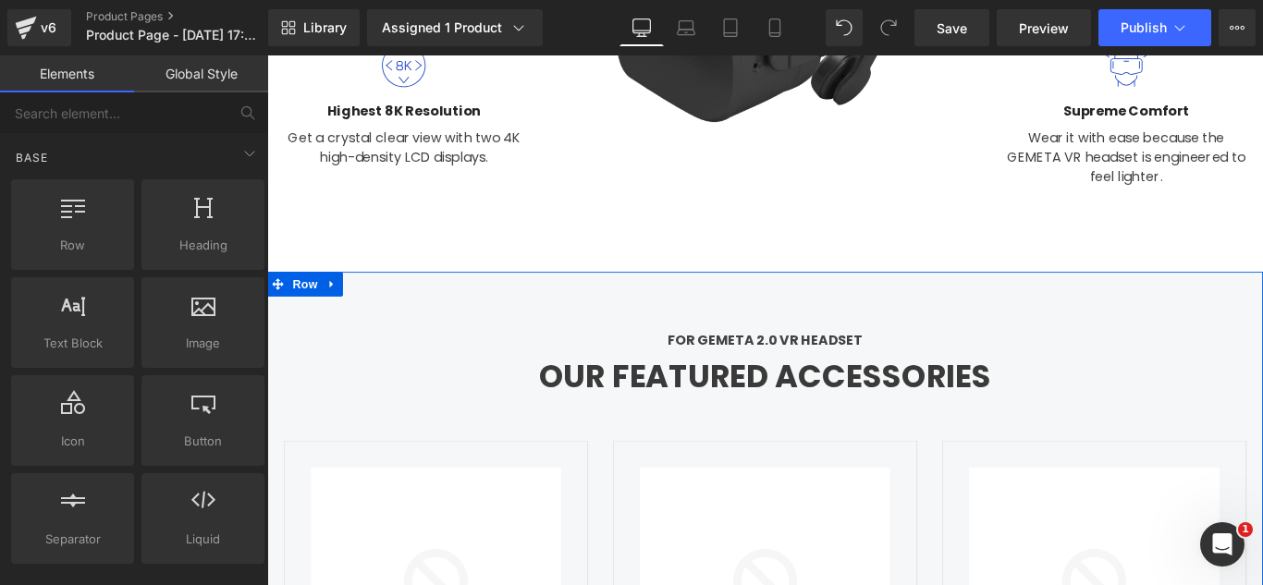
click at [337, 314] on icon at bounding box center [340, 312] width 13 height 14
click at [386, 313] on icon at bounding box center [388, 312] width 13 height 13
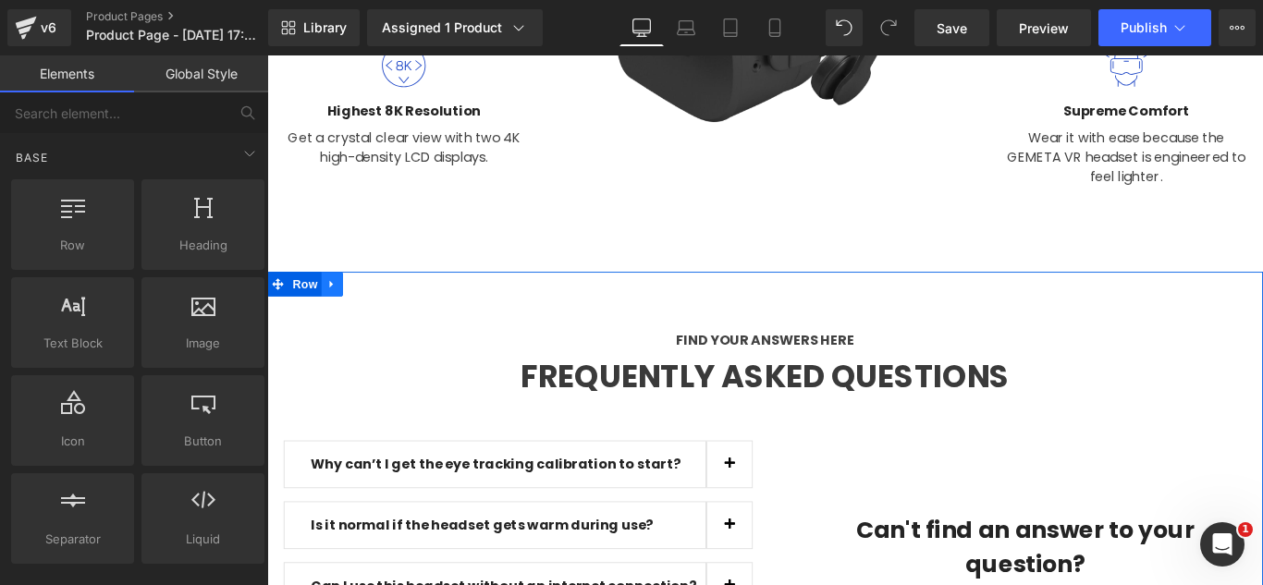
click at [340, 313] on link at bounding box center [340, 313] width 24 height 28
click at [383, 306] on icon at bounding box center [388, 312] width 13 height 13
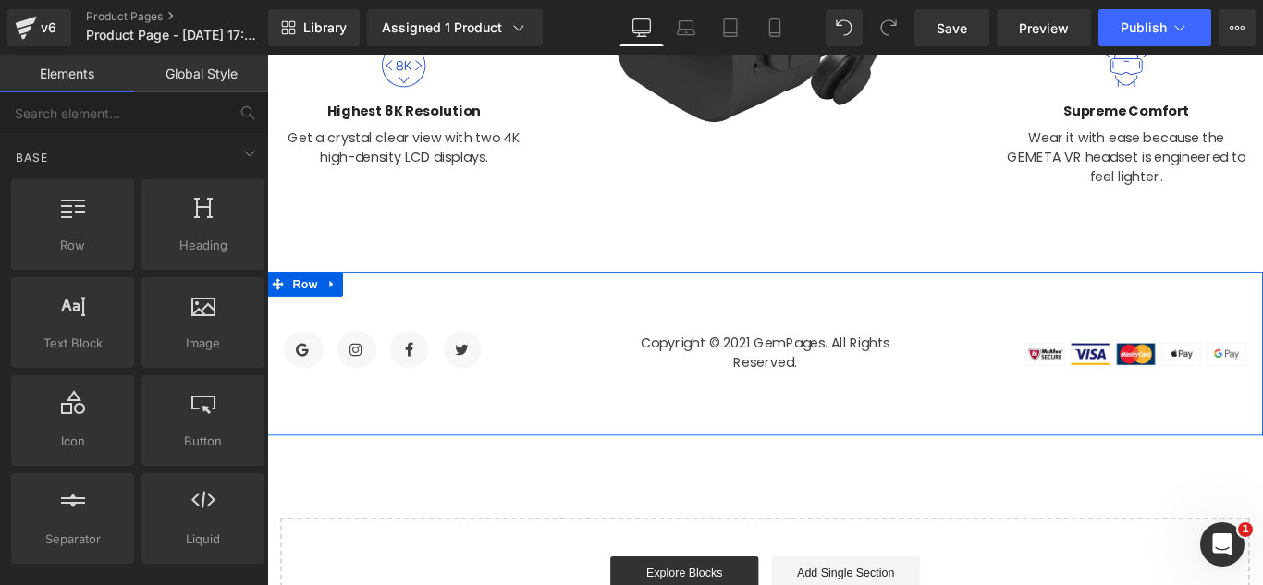
click at [334, 315] on icon at bounding box center [340, 312] width 13 height 14
click at [684, 322] on div "Icon Row Icon Row Icon Row Icon Row Icon List Hoz Copyright © 2021 GemPages. Al…" at bounding box center [826, 391] width 1119 height 185
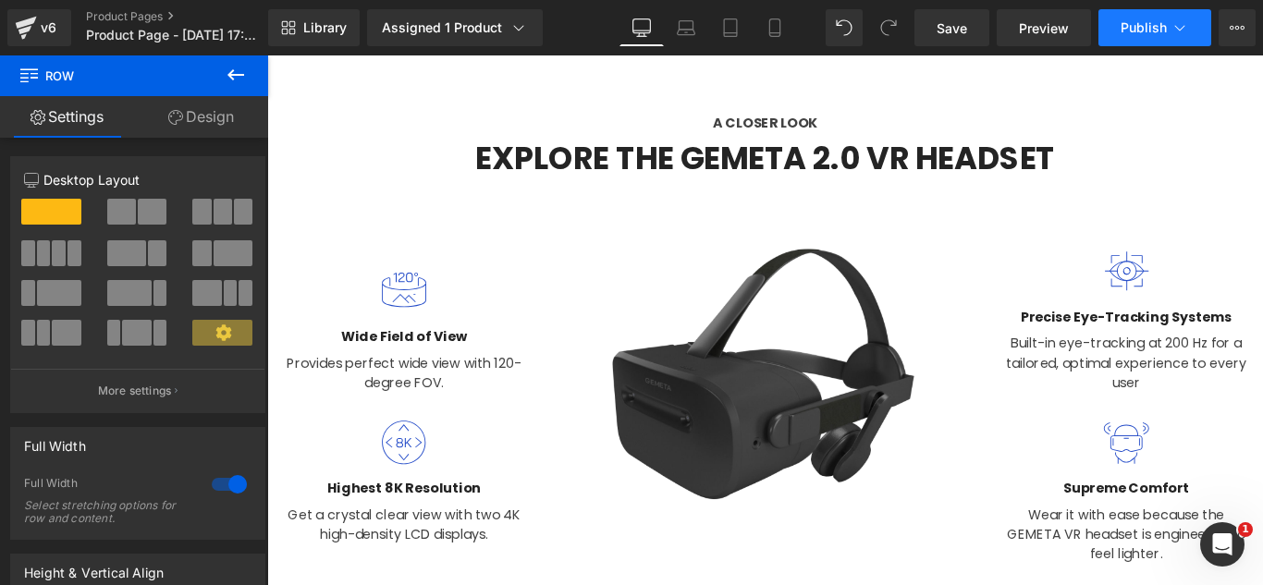
scroll to position [0, 0]
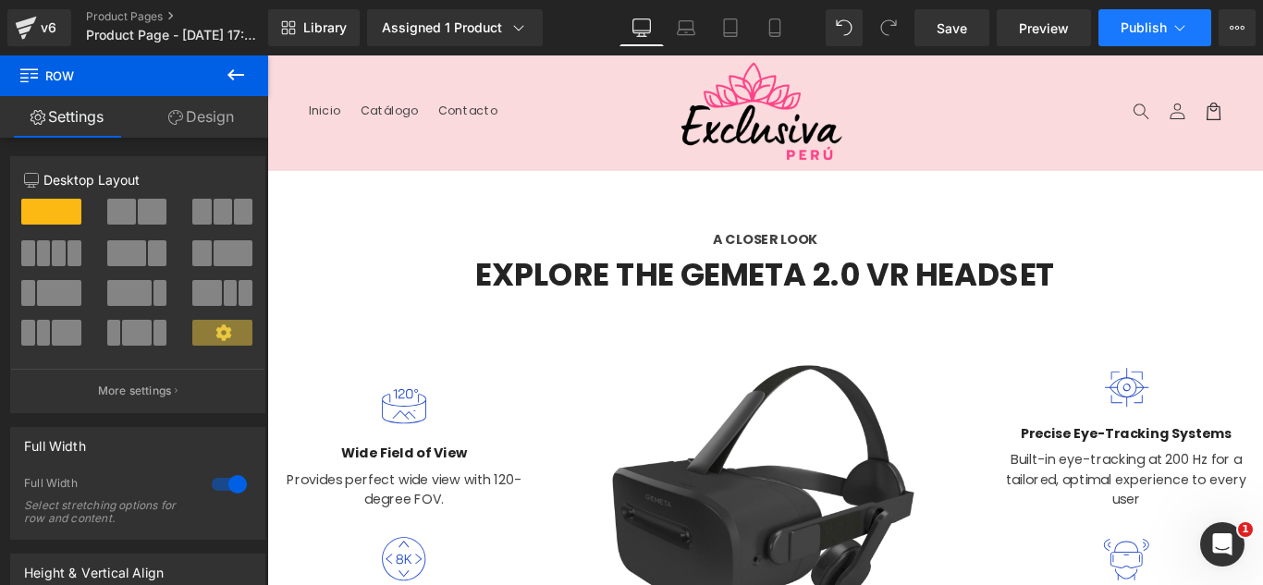
click at [1170, 36] on button "Publish" at bounding box center [1154, 27] width 113 height 37
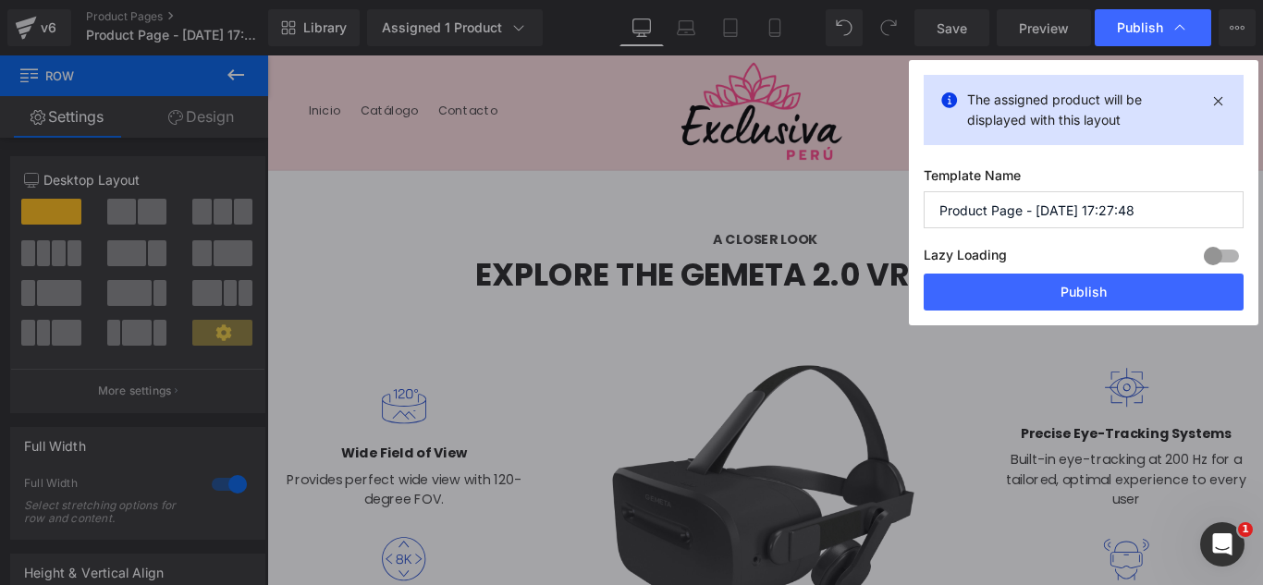
click at [1143, 205] on input "Product Page - Oct 9, 17:27:48" at bounding box center [1084, 209] width 320 height 37
click at [1141, 203] on input "Product Page - Oct 9, 17:27:48" at bounding box center [1084, 209] width 320 height 37
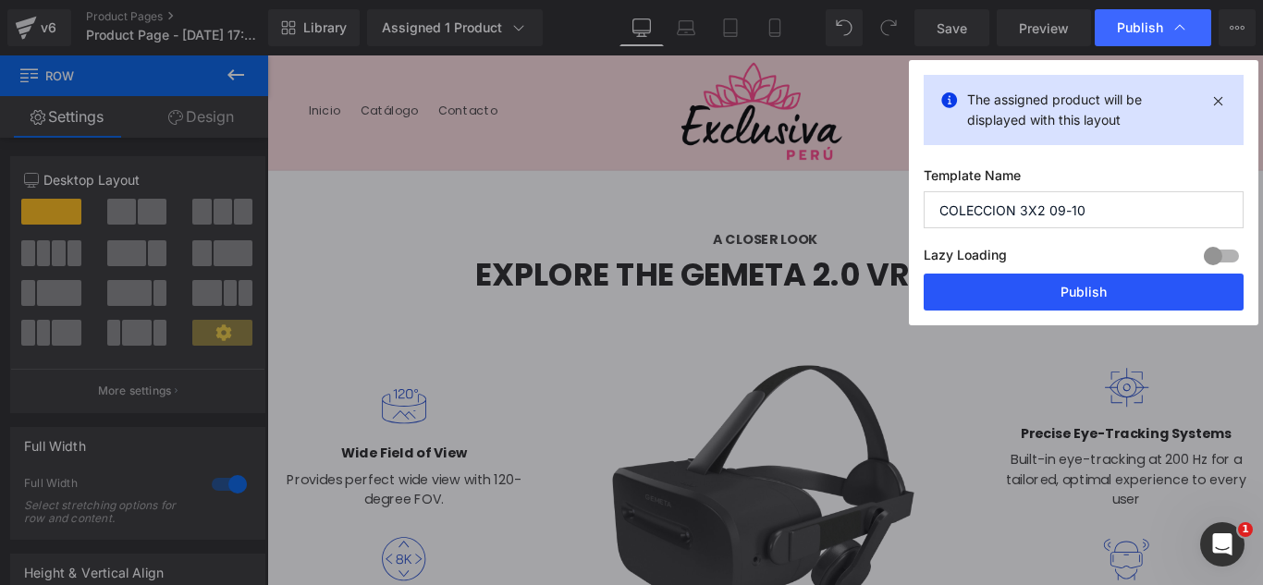
type input "COLECCION 3X2 09-10"
click at [1131, 305] on button "Publish" at bounding box center [1084, 292] width 320 height 37
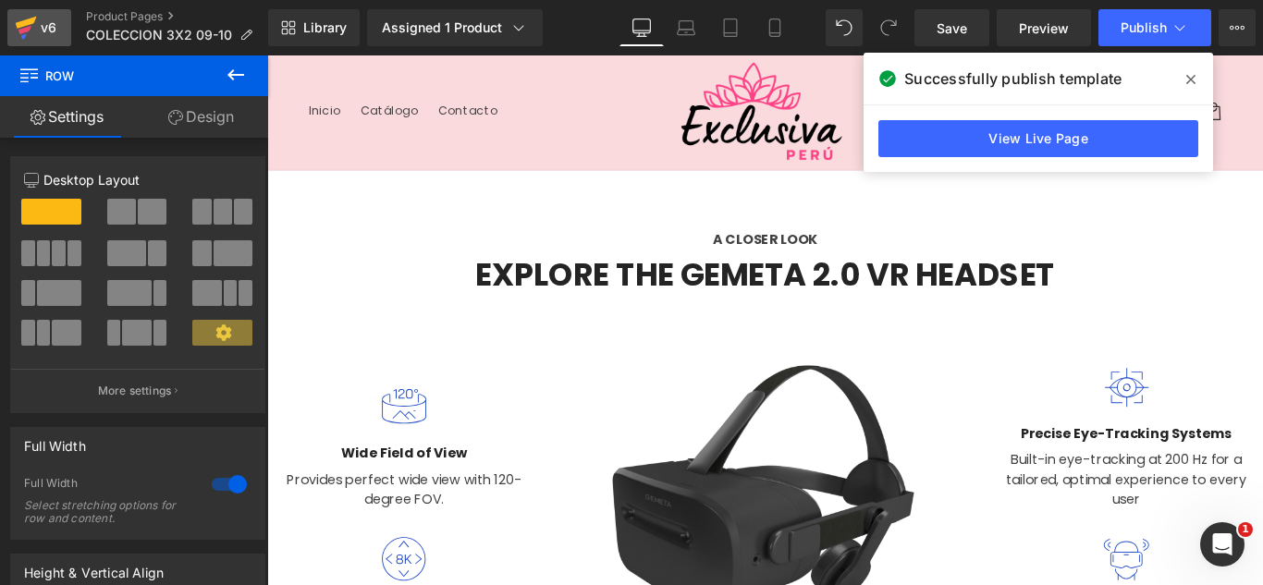
click at [47, 31] on div "v6" at bounding box center [48, 28] width 23 height 24
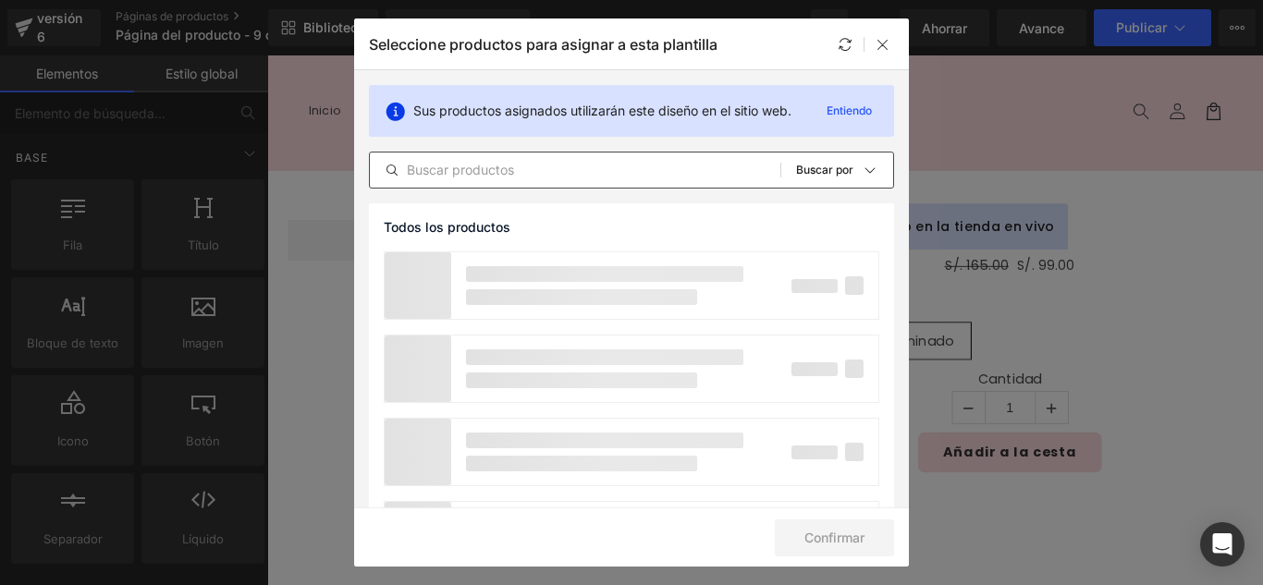
click at [507, 155] on div "Todos los productos Colecciones de Shopify Plantillas de productos Colecciones …" at bounding box center [631, 170] width 525 height 37
click at [513, 169] on input "text" at bounding box center [575, 170] width 410 height 22
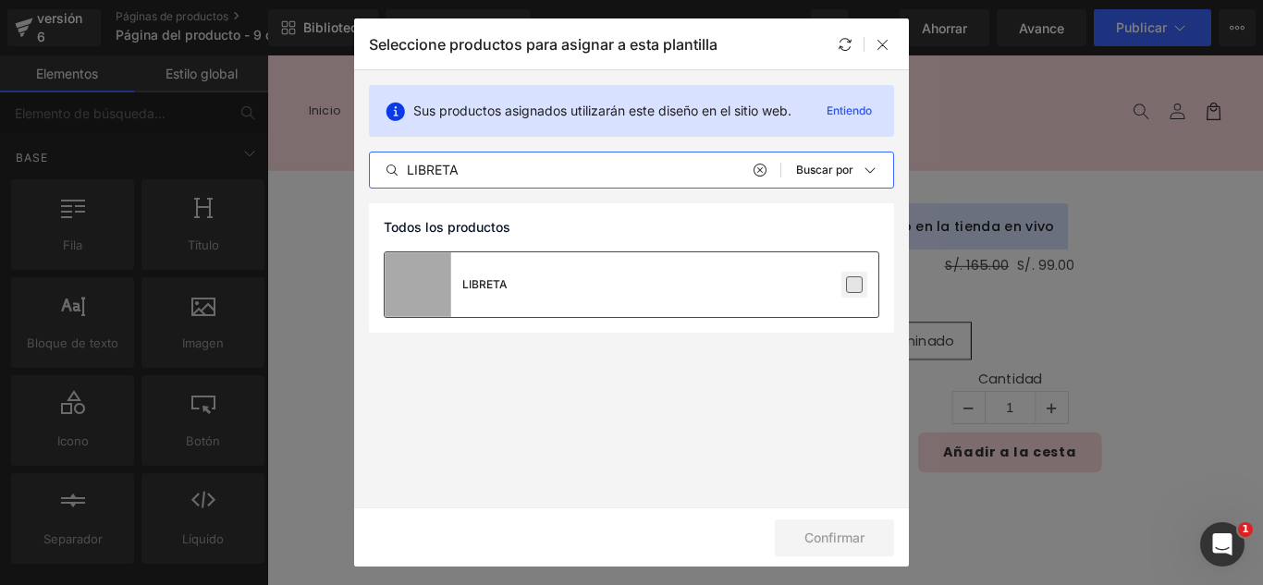
type input "LIBRETA"
click at [856, 293] on label at bounding box center [854, 284] width 17 height 17
click at [854, 285] on input "checkbox" at bounding box center [854, 285] width 0 height 0
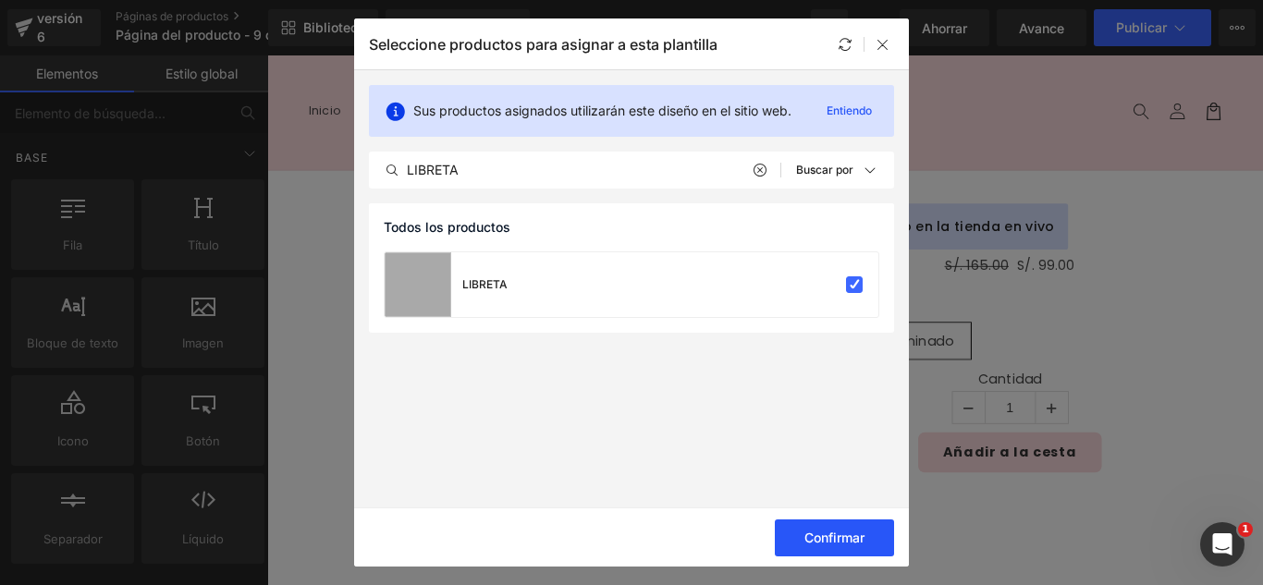
click at [839, 533] on font "Confirmar" at bounding box center [834, 538] width 60 height 16
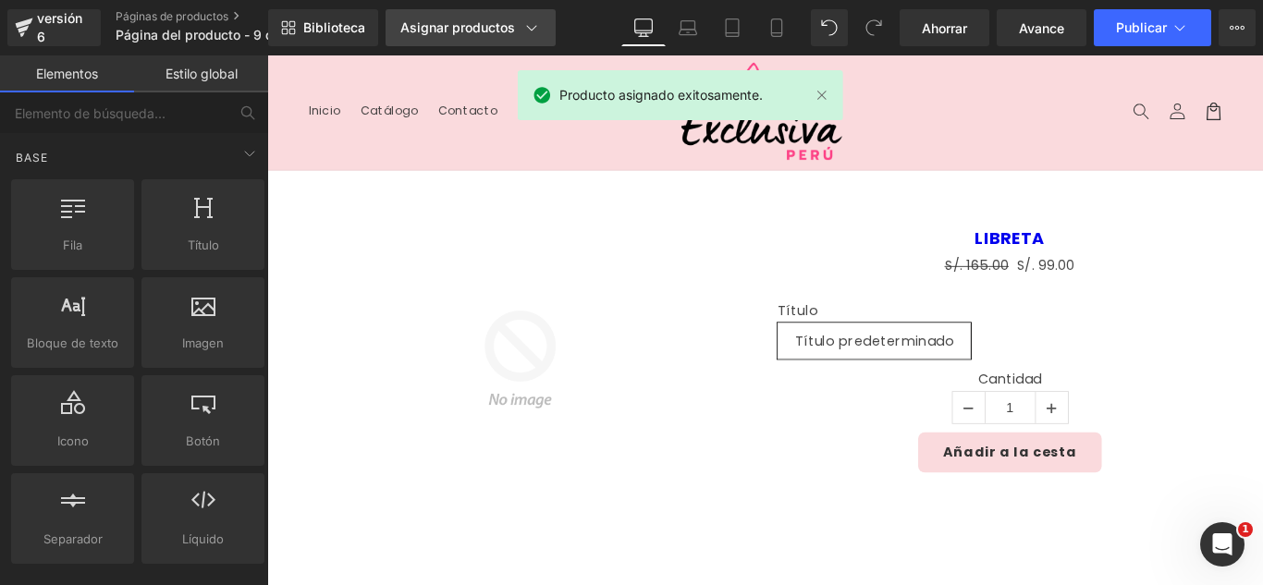
click at [448, 23] on font "Asignar productos" at bounding box center [457, 27] width 115 height 16
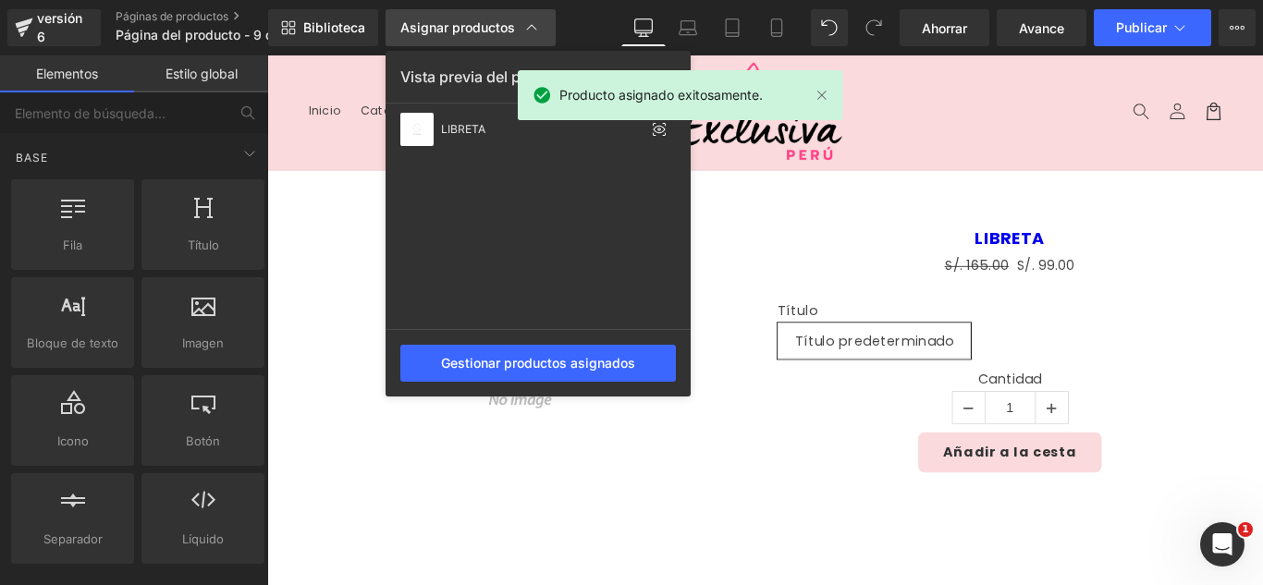
click at [448, 23] on font "Asignar productos" at bounding box center [457, 27] width 115 height 16
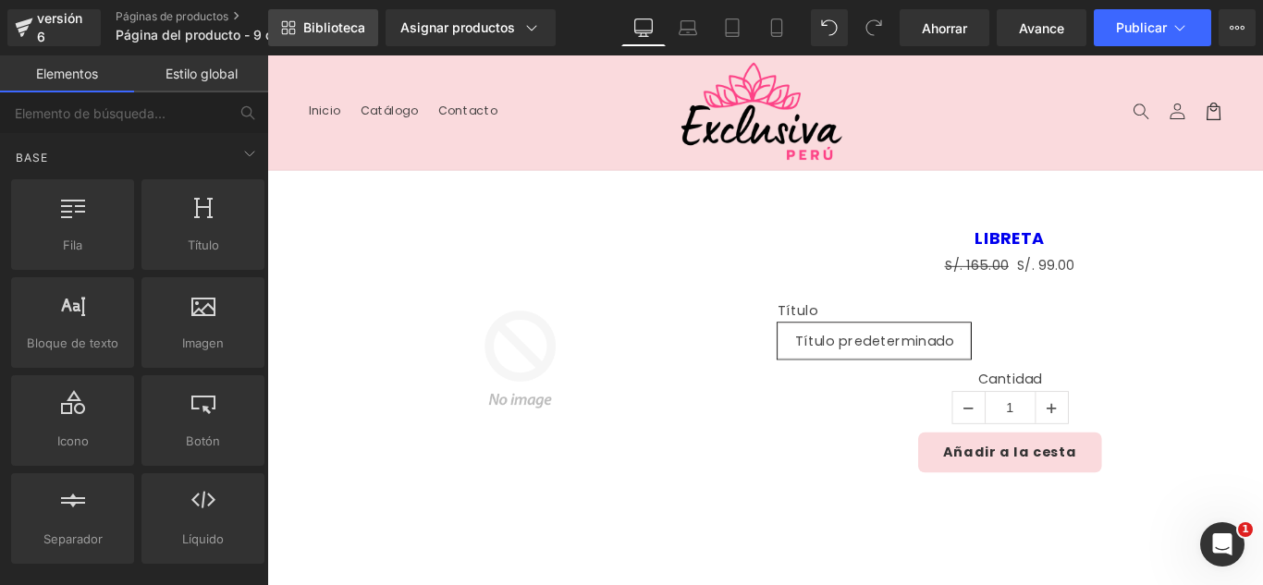
click at [314, 32] on font "Biblioteca" at bounding box center [334, 27] width 62 height 16
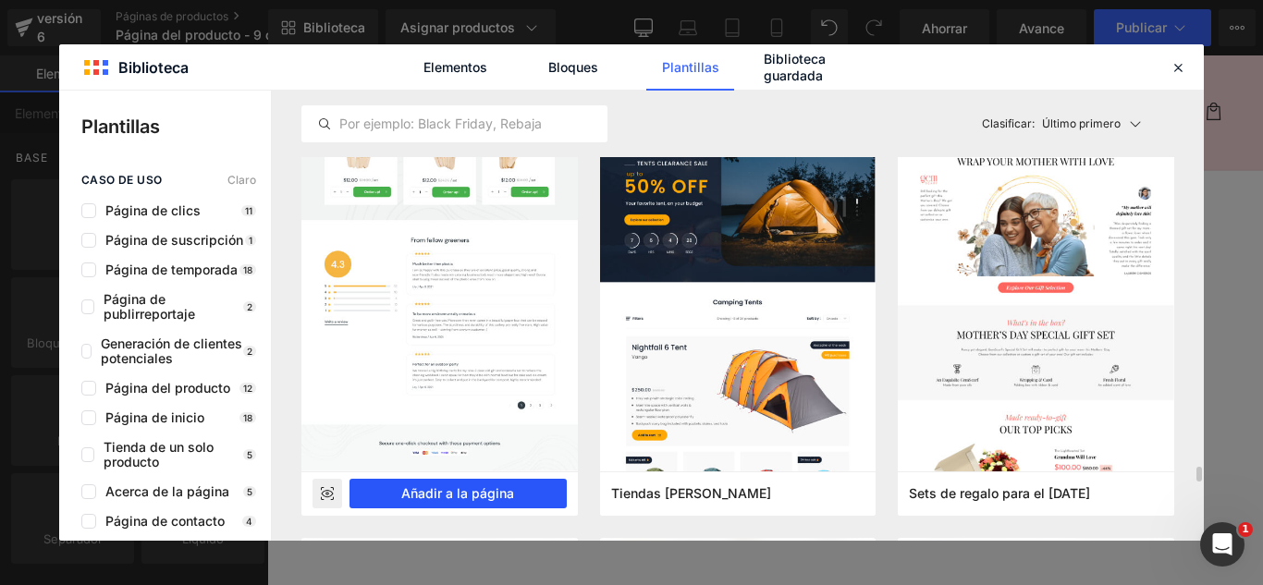
scroll to position [8228, 0]
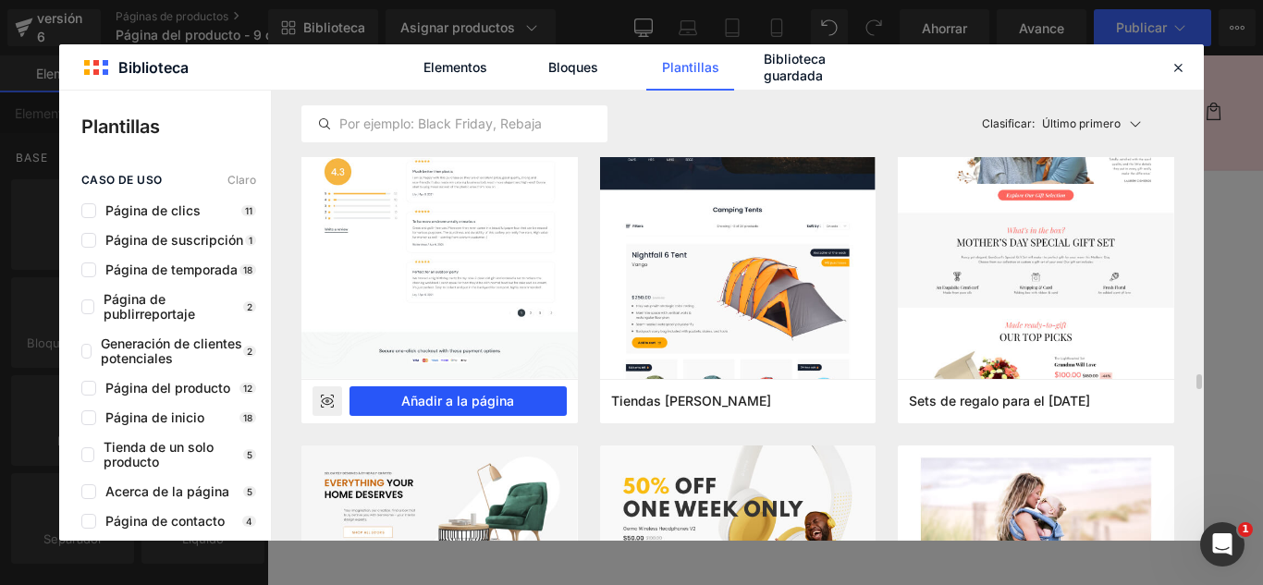
click at [483, 401] on font "Añadir a la página" at bounding box center [457, 401] width 113 height 16
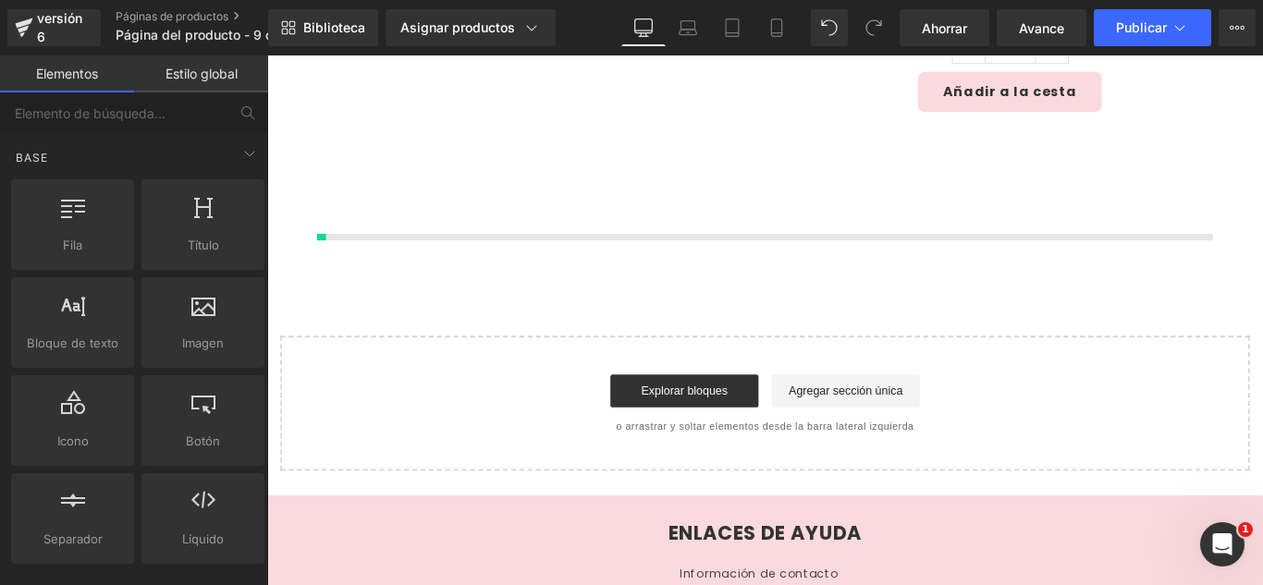
scroll to position [439, 0]
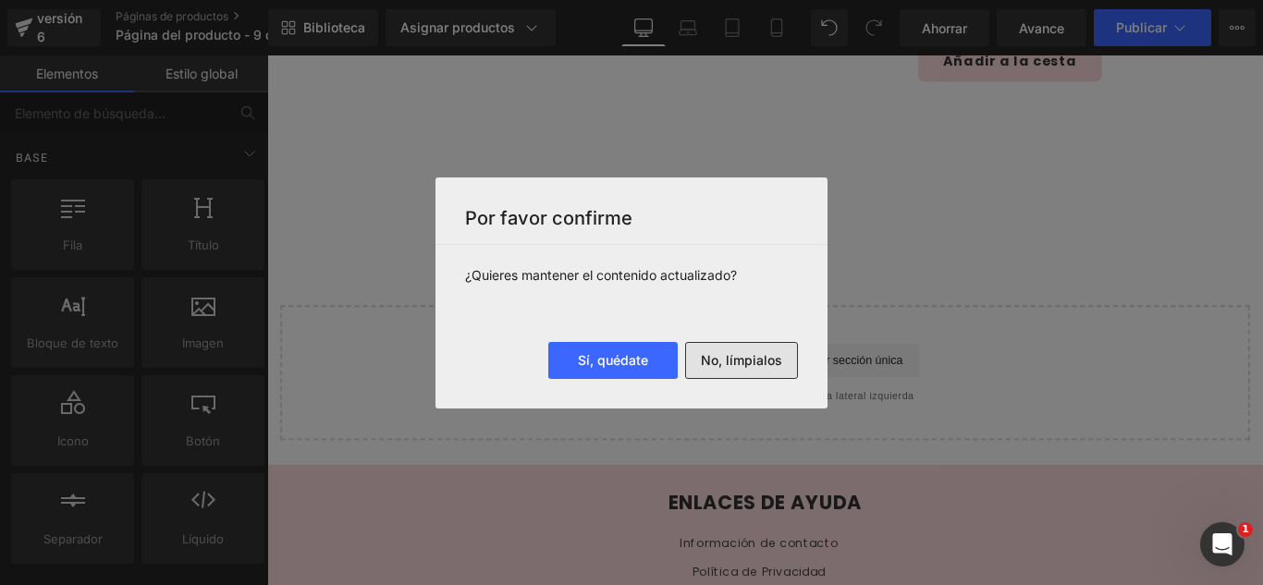
click at [768, 368] on button "No, límpialos" at bounding box center [741, 360] width 113 height 37
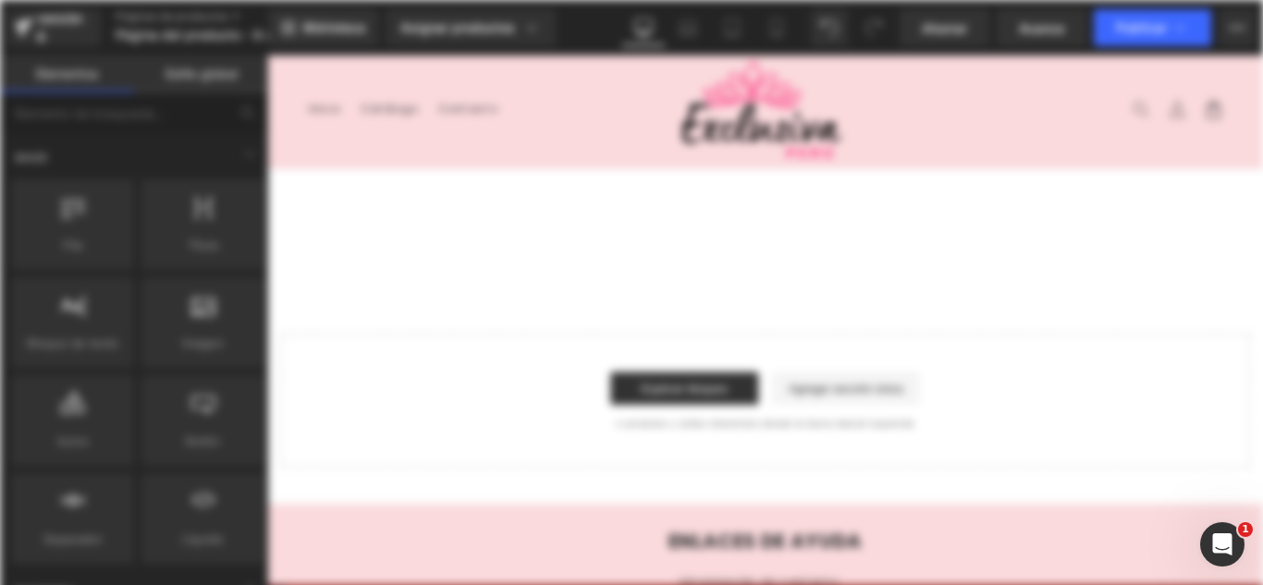
scroll to position [0, 0]
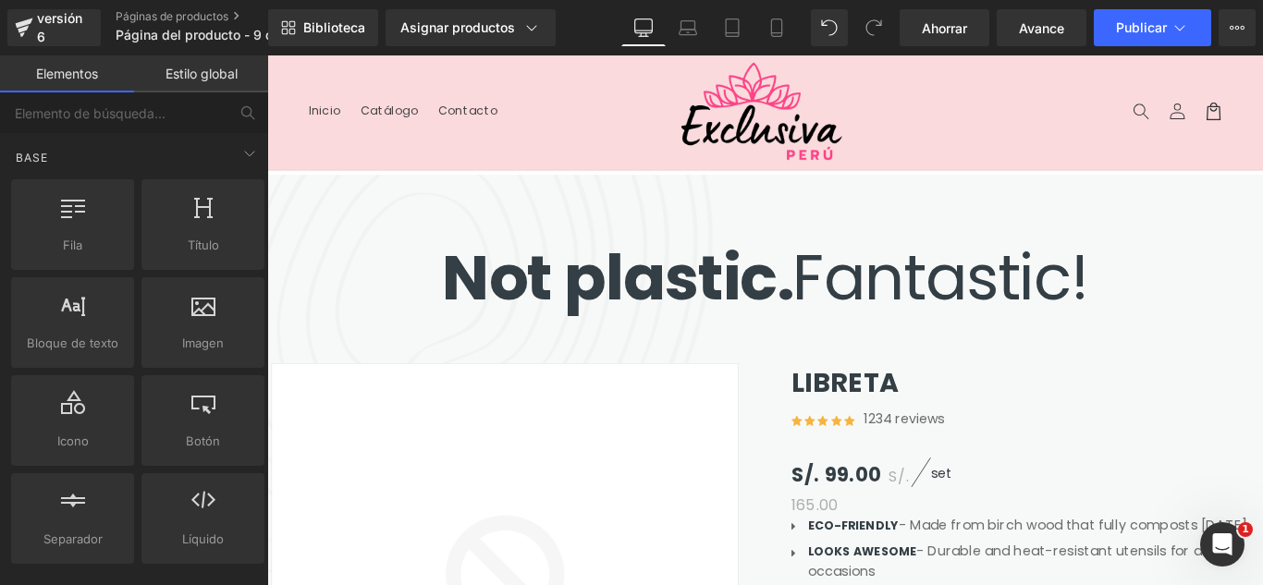
drag, startPoint x: 655, startPoint y: 140, endPoint x: 659, endPoint y: 233, distance: 93.5
click at [657, 141] on header "Menú Inicio Catálogo Contacto Iniciar sesión Inicio Catálogo Contacto [GEOGRAPH…" at bounding box center [826, 119] width 1119 height 129
click at [606, 166] on header "Menú Inicio Catálogo Contacto Iniciar sesión Inicio Catálogo Contacto [GEOGRAPH…" at bounding box center [826, 119] width 1119 height 129
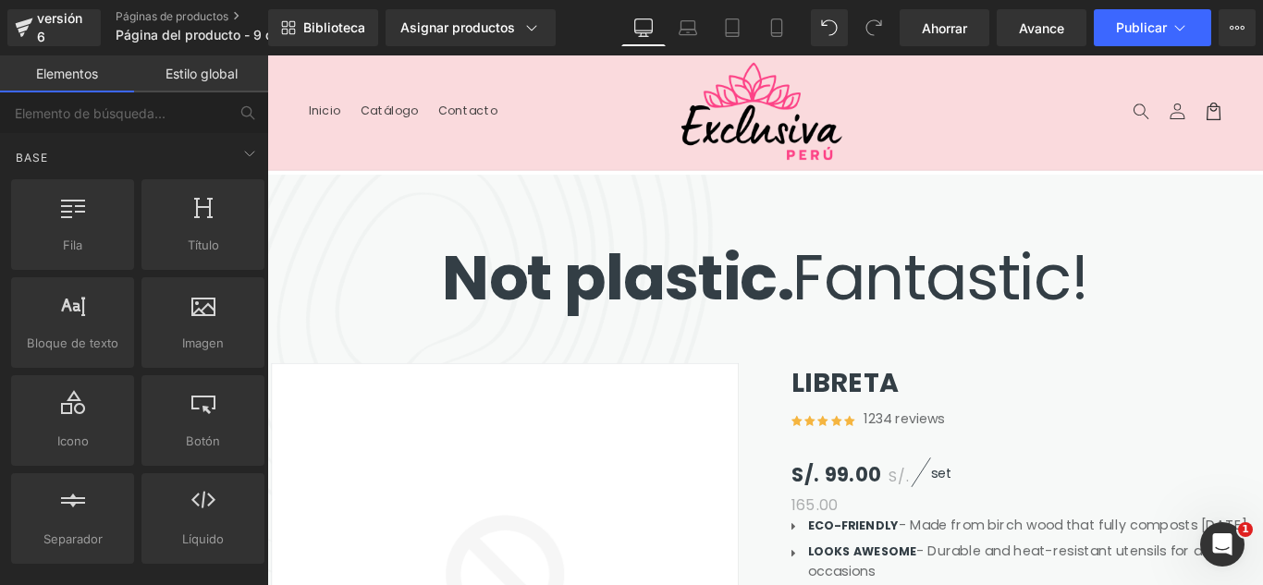
click at [355, 169] on header "Menú Inicio Catálogo Contacto Iniciar sesión Inicio Catálogo Contacto [GEOGRAPH…" at bounding box center [826, 119] width 1119 height 129
click at [365, 157] on header "Menú Inicio Catálogo Contacto Iniciar sesión Inicio Catálogo Contacto [GEOGRAPH…" at bounding box center [826, 119] width 1119 height 129
click at [367, 152] on header "Menú Inicio Catálogo Contacto Iniciar sesión Inicio Catálogo Contacto [GEOGRAPH…" at bounding box center [826, 119] width 1119 height 129
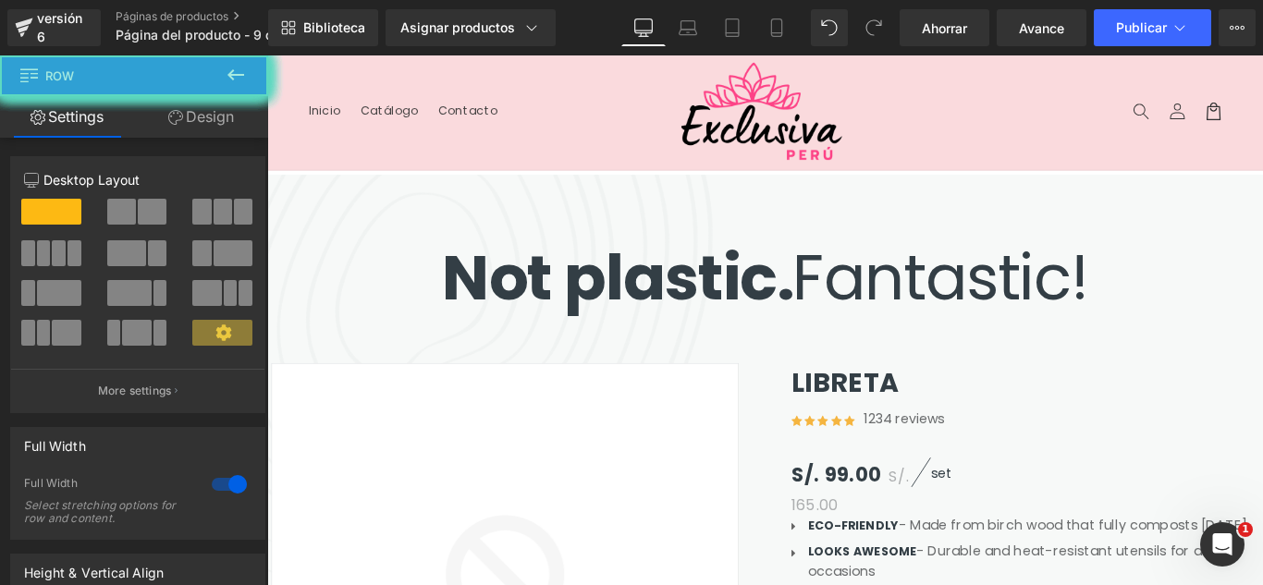
click at [0, 0] on font "Estilo global" at bounding box center [0, 0] width 0 height 0
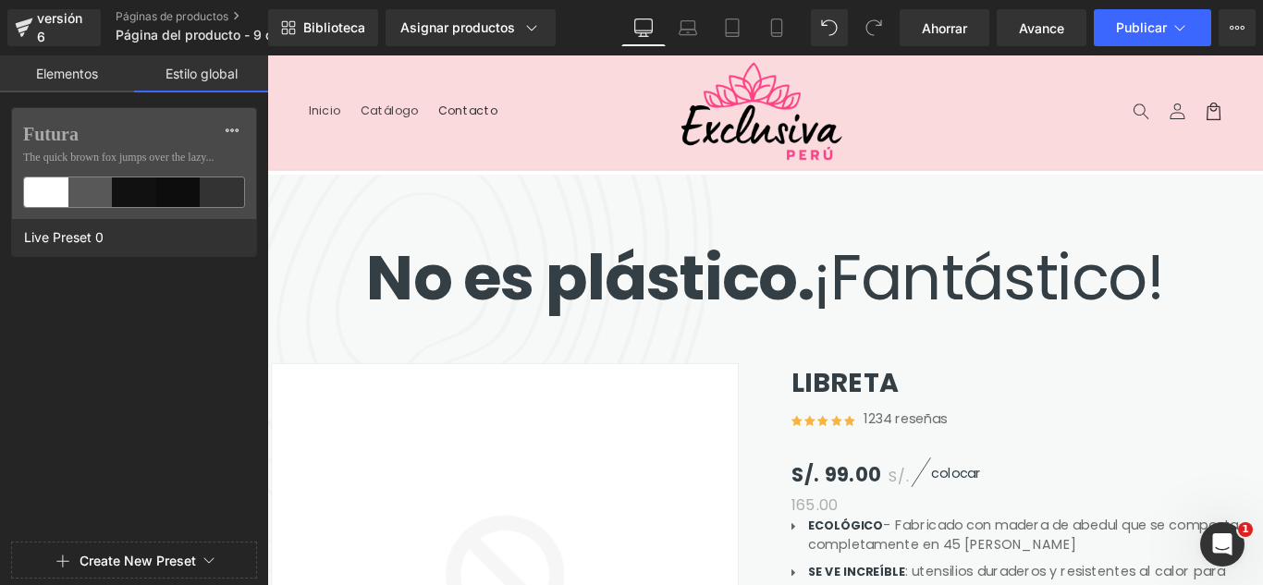
click at [480, 100] on link "Contacto" at bounding box center [492, 117] width 90 height 39
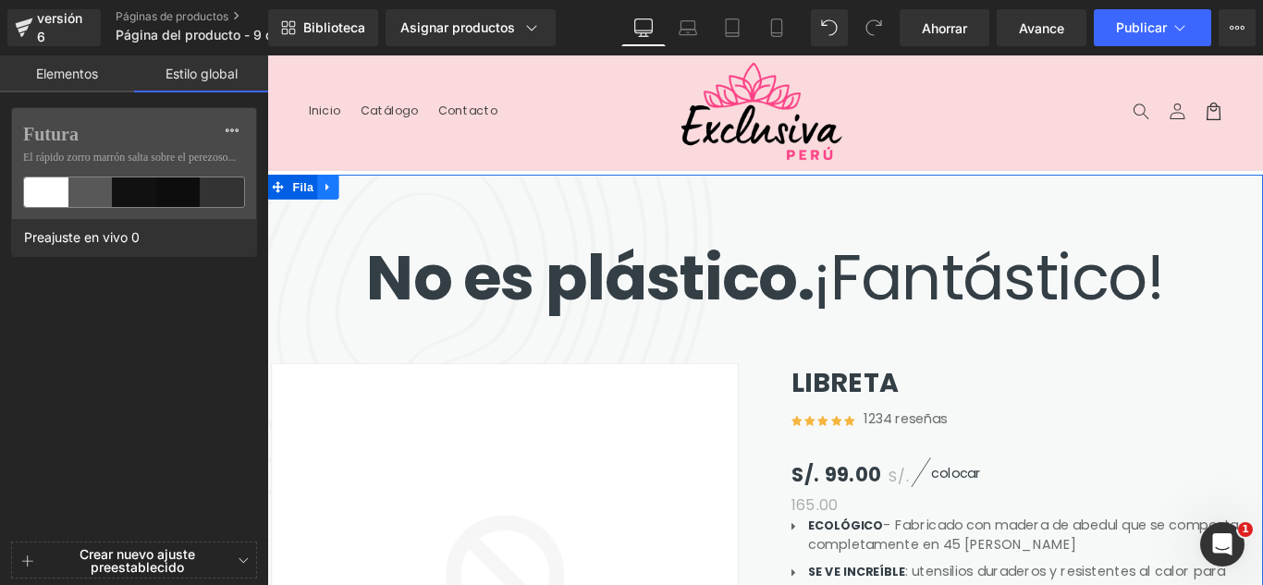
click at [329, 197] on icon at bounding box center [335, 204] width 13 height 14
click at [372, 202] on link at bounding box center [384, 204] width 24 height 28
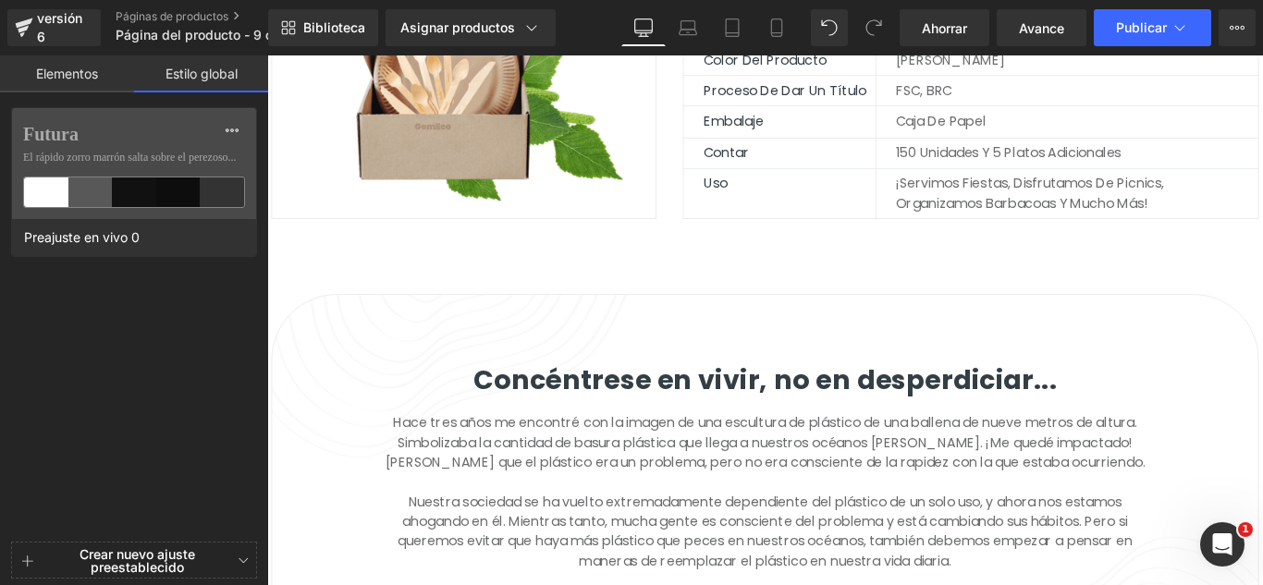
scroll to position [462, 0]
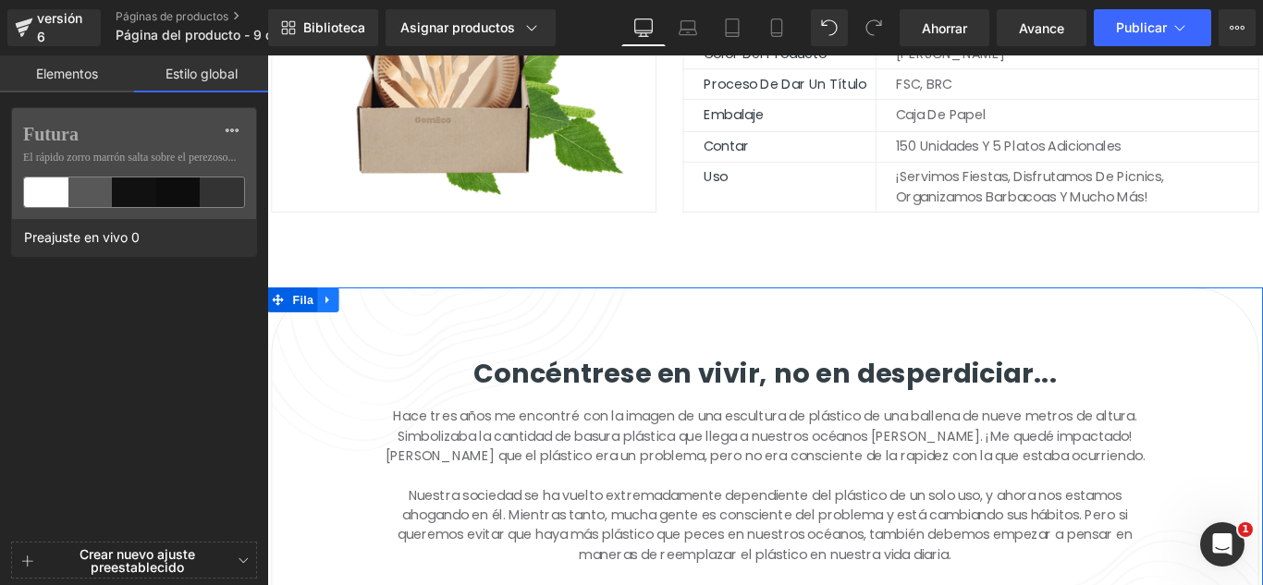
click at [329, 336] on icon at bounding box center [335, 331] width 13 height 14
click at [384, 336] on link at bounding box center [384, 330] width 24 height 28
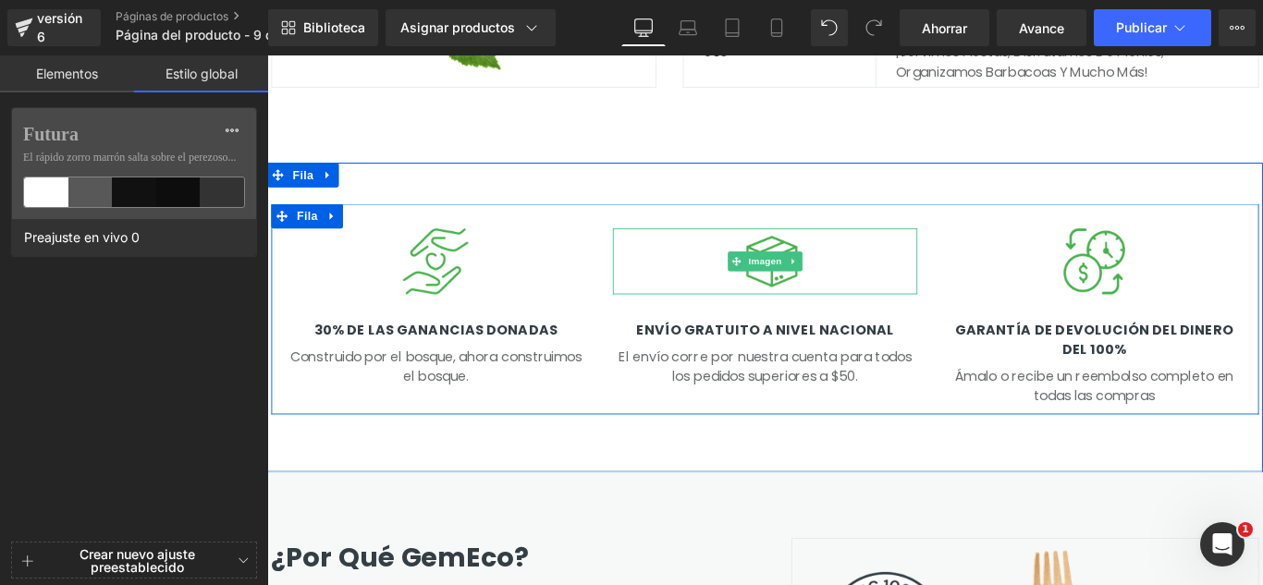
scroll to position [925, 0]
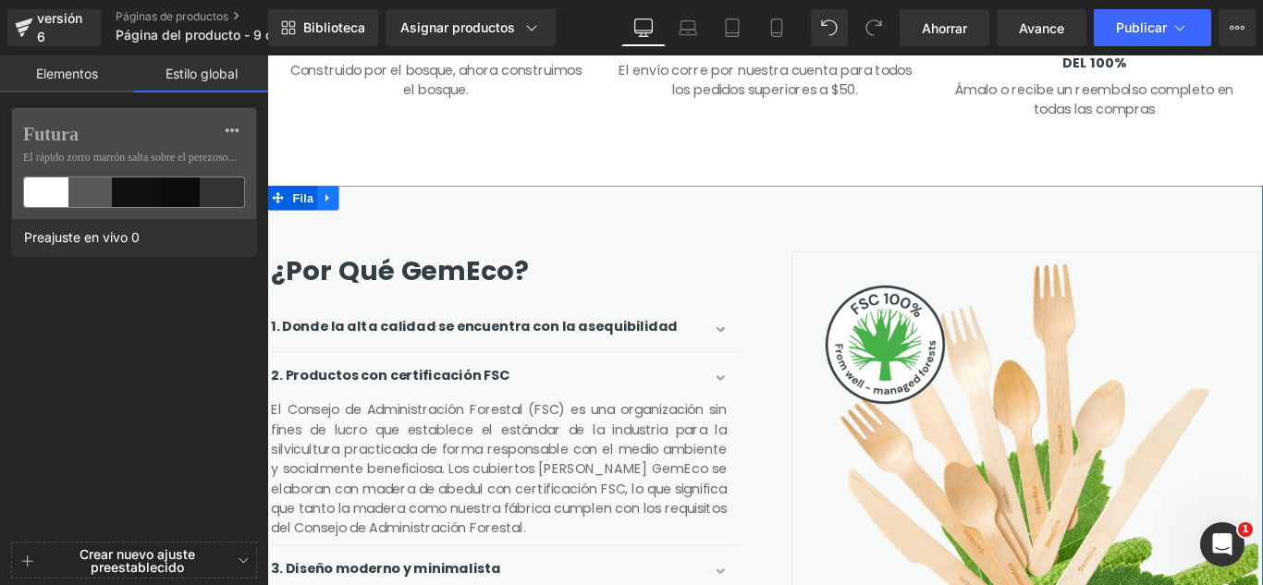
click at [329, 221] on icon at bounding box center [335, 216] width 13 height 14
click at [377, 218] on icon at bounding box center [383, 215] width 13 height 13
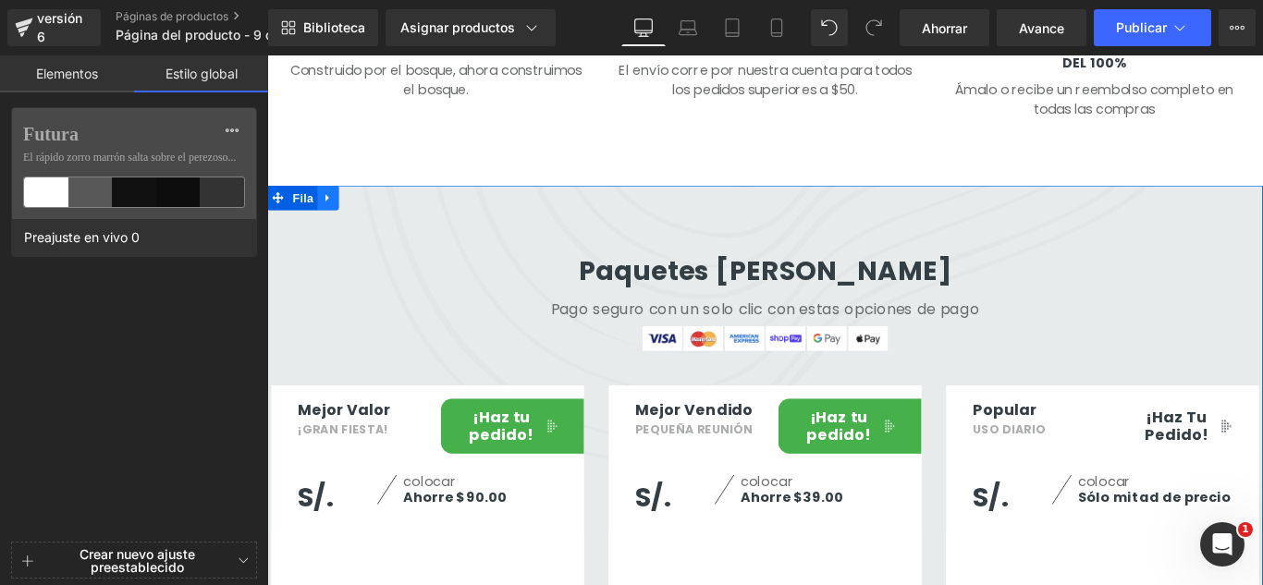
click at [329, 220] on icon at bounding box center [335, 216] width 13 height 14
click at [382, 219] on icon at bounding box center [383, 215] width 13 height 13
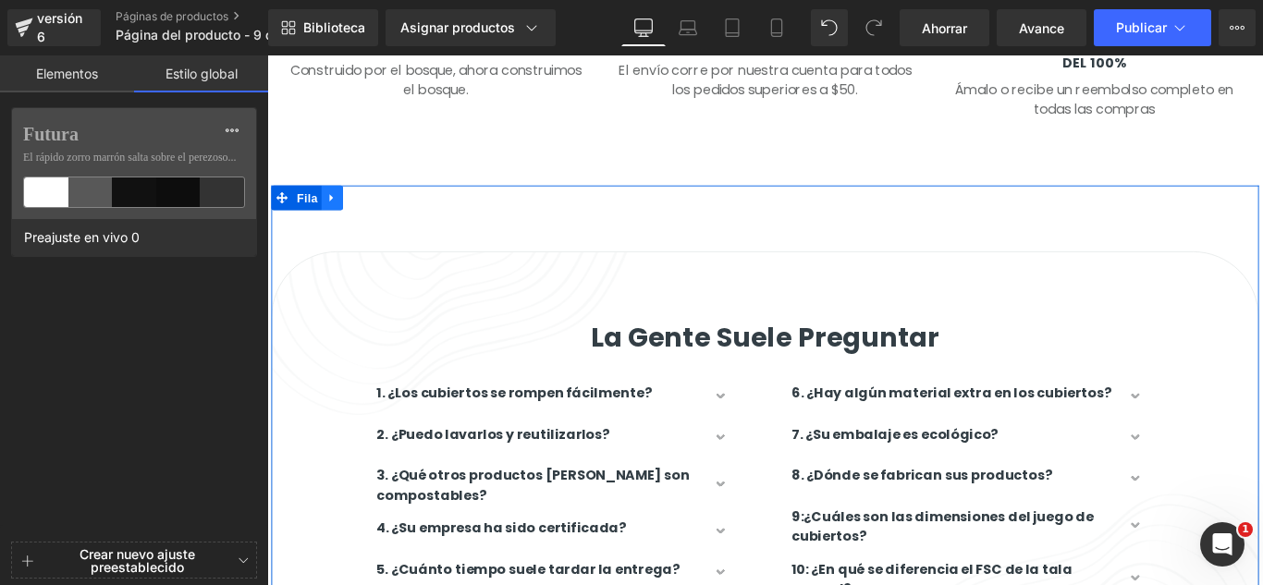
click at [336, 224] on link at bounding box center [340, 216] width 24 height 28
click at [382, 215] on icon at bounding box center [388, 215] width 13 height 13
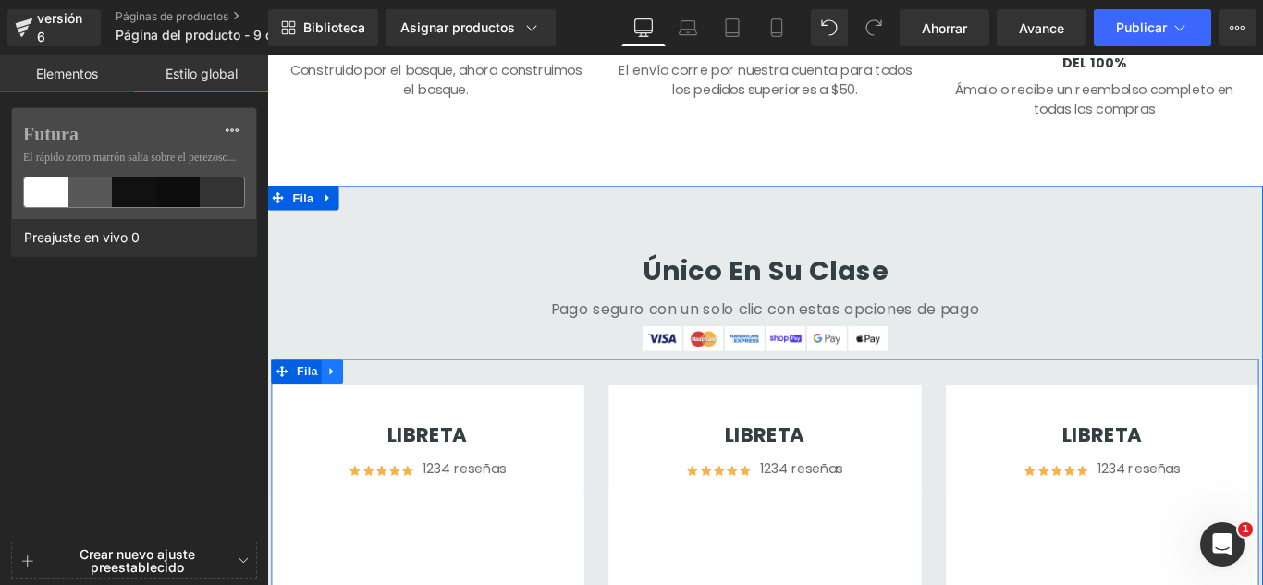
click at [336, 411] on icon at bounding box center [340, 410] width 13 height 14
click at [378, 398] on link at bounding box center [388, 411] width 24 height 28
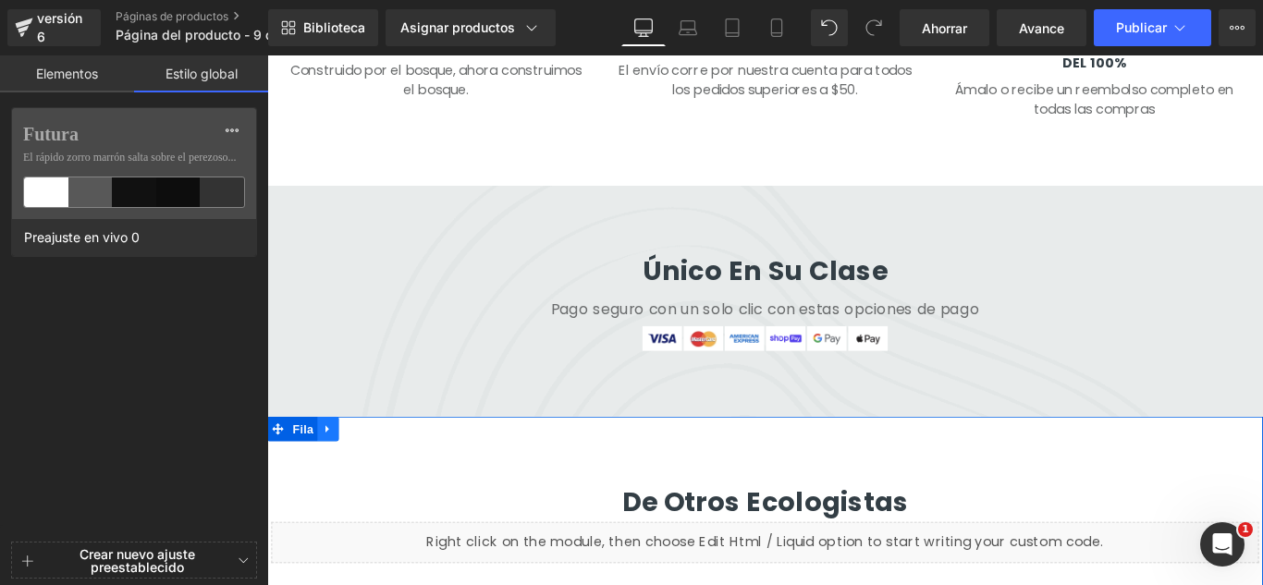
click at [332, 483] on link at bounding box center [336, 475] width 24 height 28
click at [372, 470] on link at bounding box center [384, 475] width 24 height 28
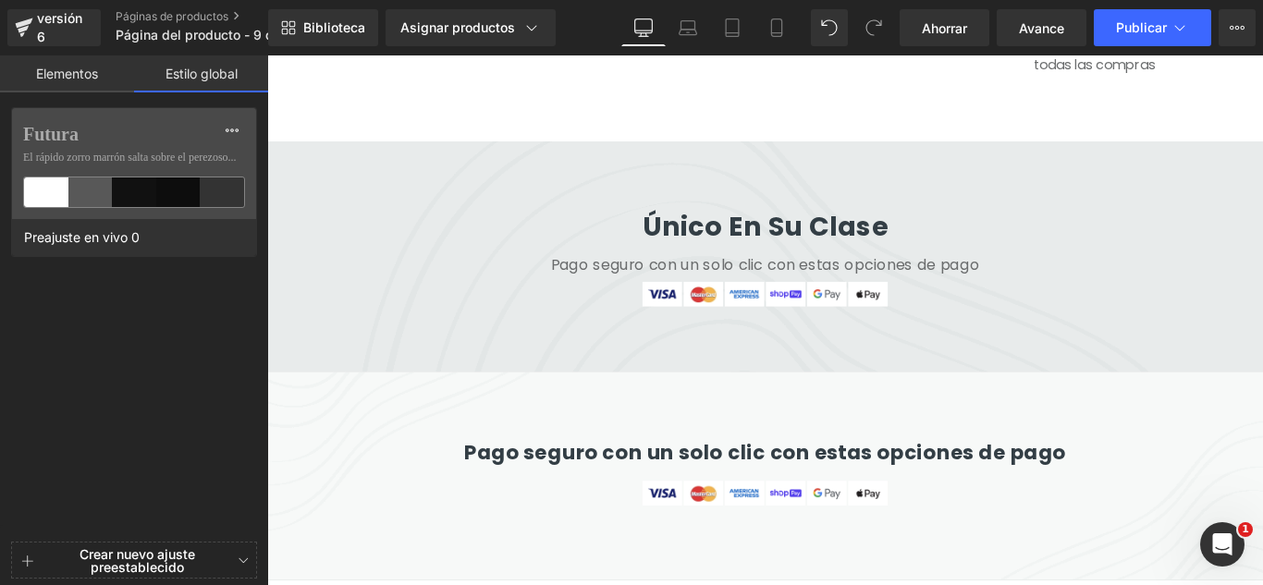
scroll to position [1017, 0]
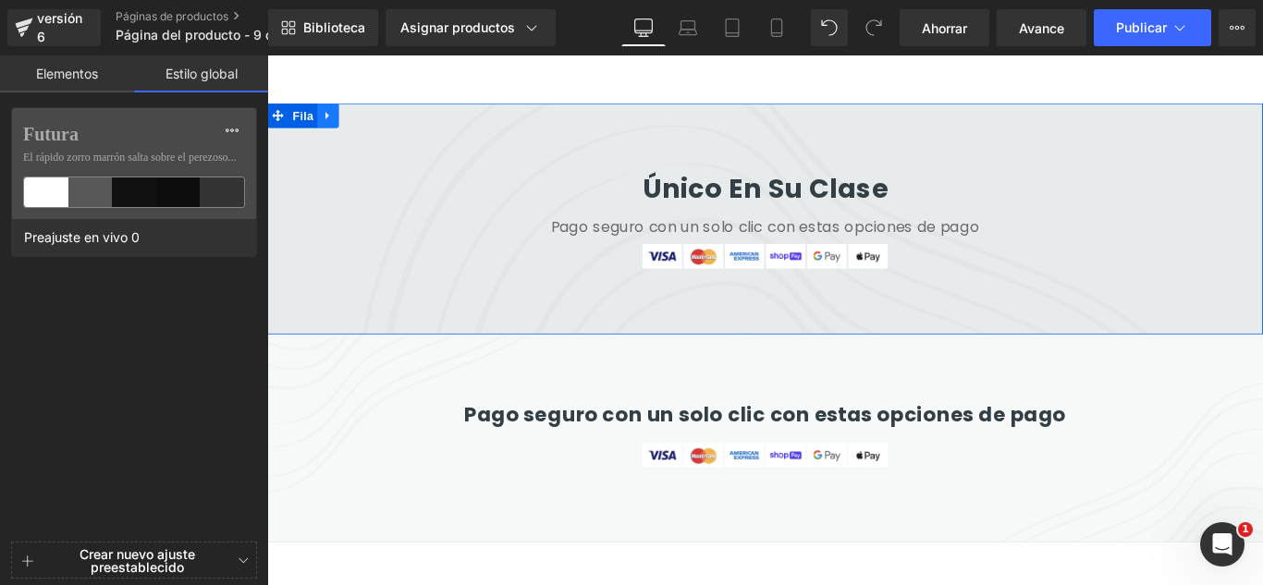
click at [329, 129] on icon at bounding box center [335, 123] width 13 height 14
click at [380, 127] on icon at bounding box center [383, 122] width 13 height 13
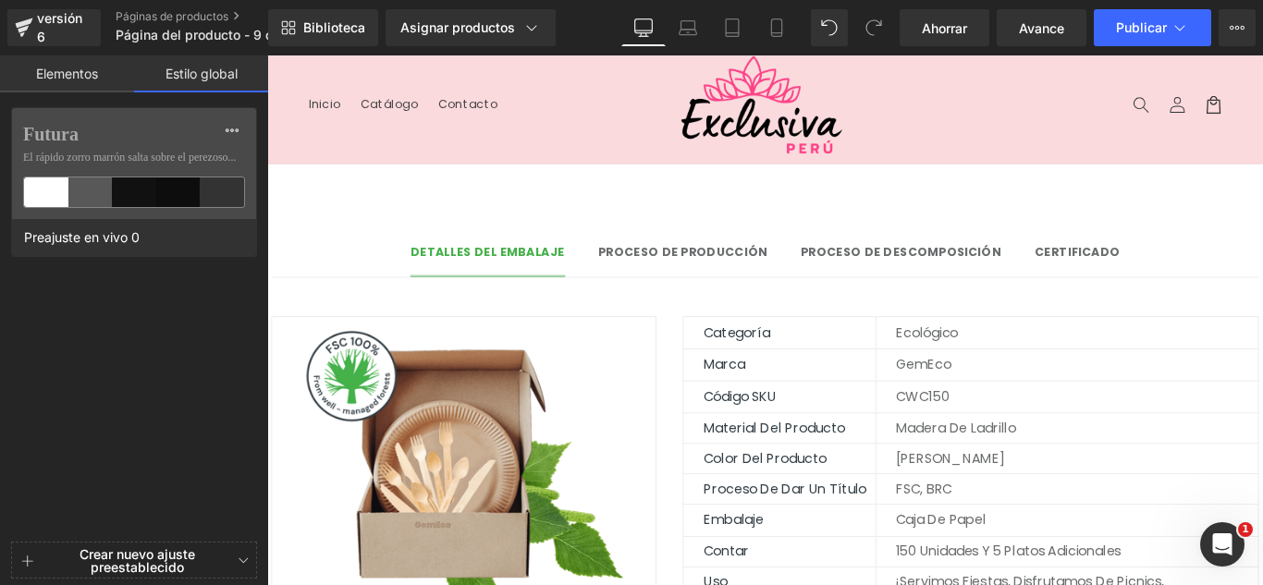
scroll to position [0, 0]
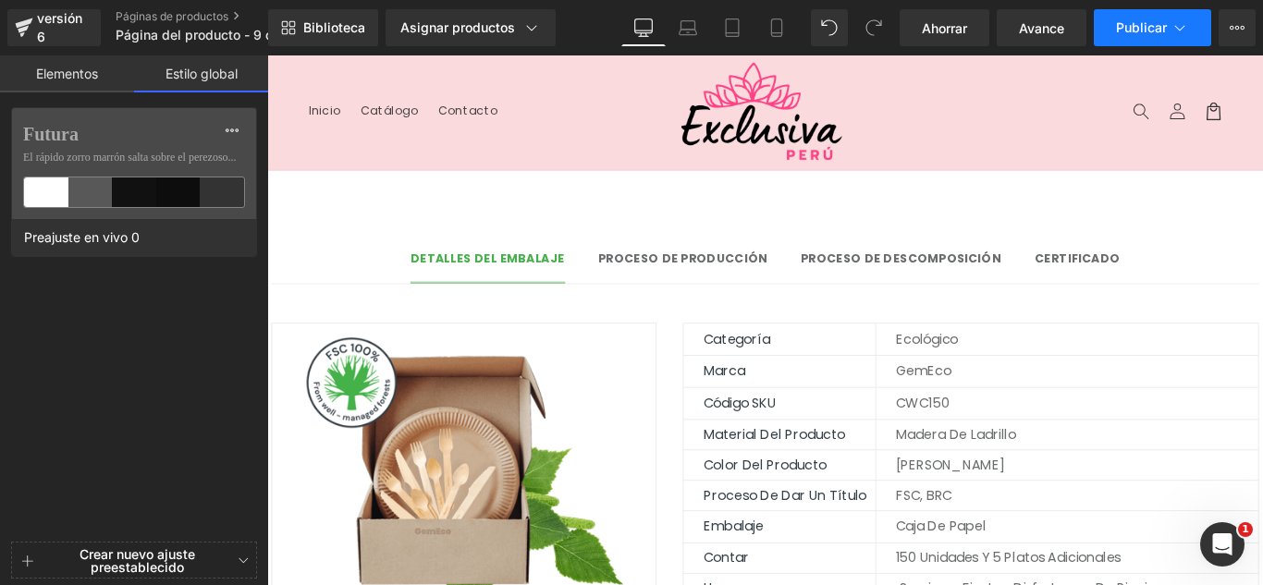
click at [1158, 18] on button "Publicar" at bounding box center [1152, 27] width 117 height 37
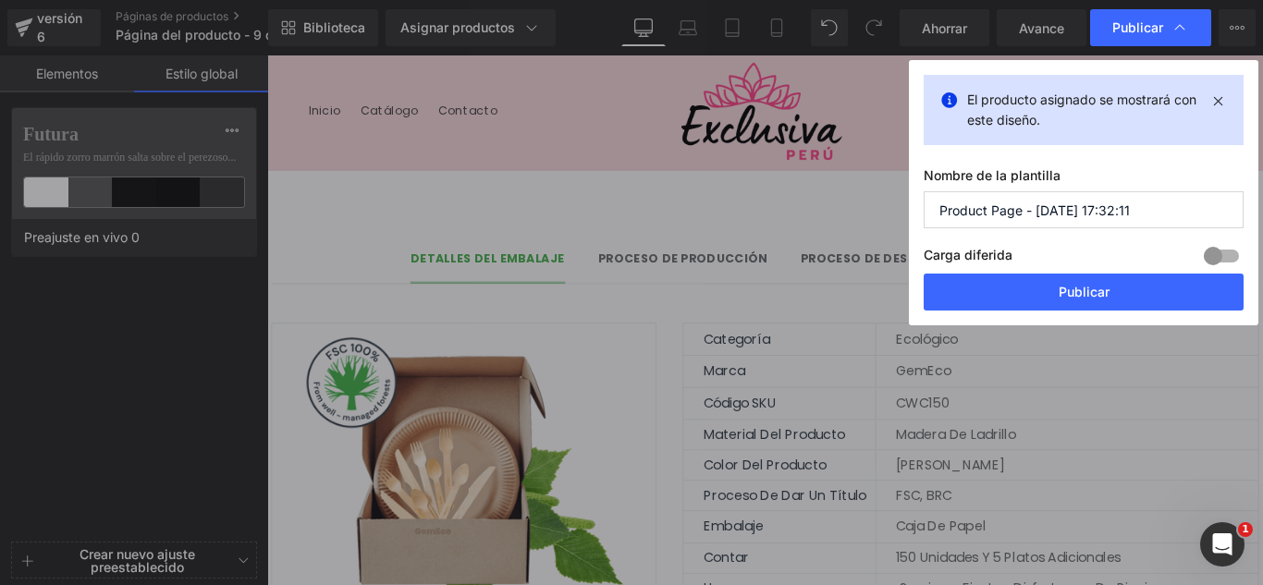
click at [1146, 229] on div "Nombre de la plantilla Product Page - [DATE] 17:32:11 Carga diferida Construir …" at bounding box center [1084, 220] width 320 height 106
click at [1151, 220] on input "Product Page - [DATE] 17:32:11" at bounding box center [1084, 209] width 320 height 37
click at [1151, 218] on input "Product Page - [DATE] 17:32:11" at bounding box center [1084, 209] width 320 height 37
click at [1151, 216] on input "Product Page - [DATE] 17:32:11" at bounding box center [1084, 209] width 320 height 37
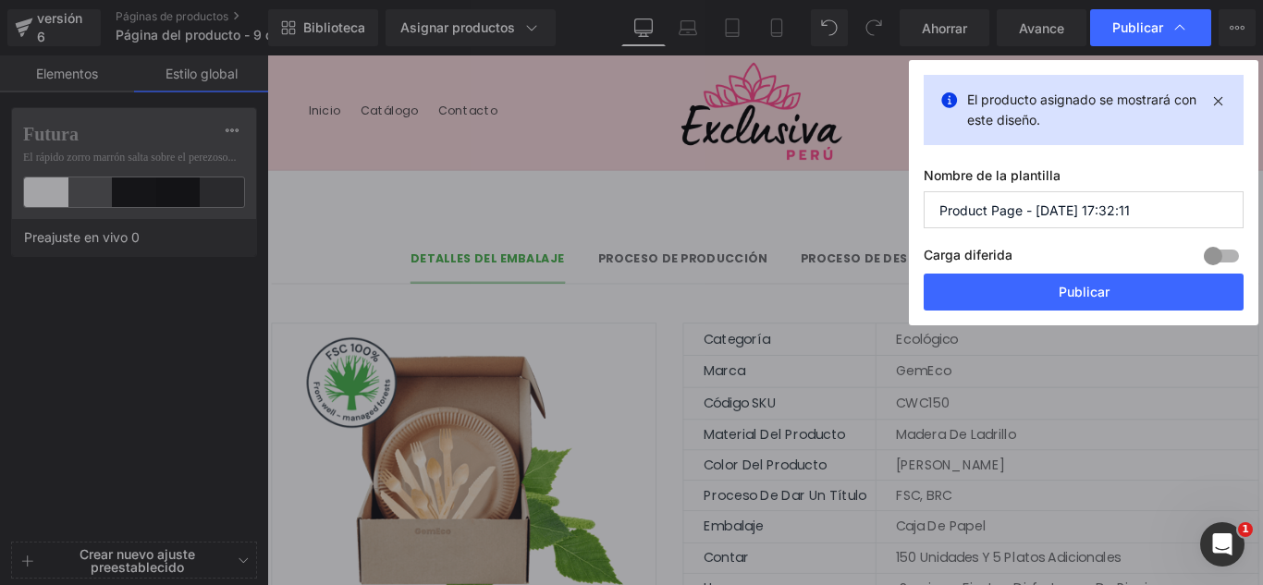
click at [1151, 214] on input "Product Page - [DATE] 17:32:11" at bounding box center [1084, 209] width 320 height 37
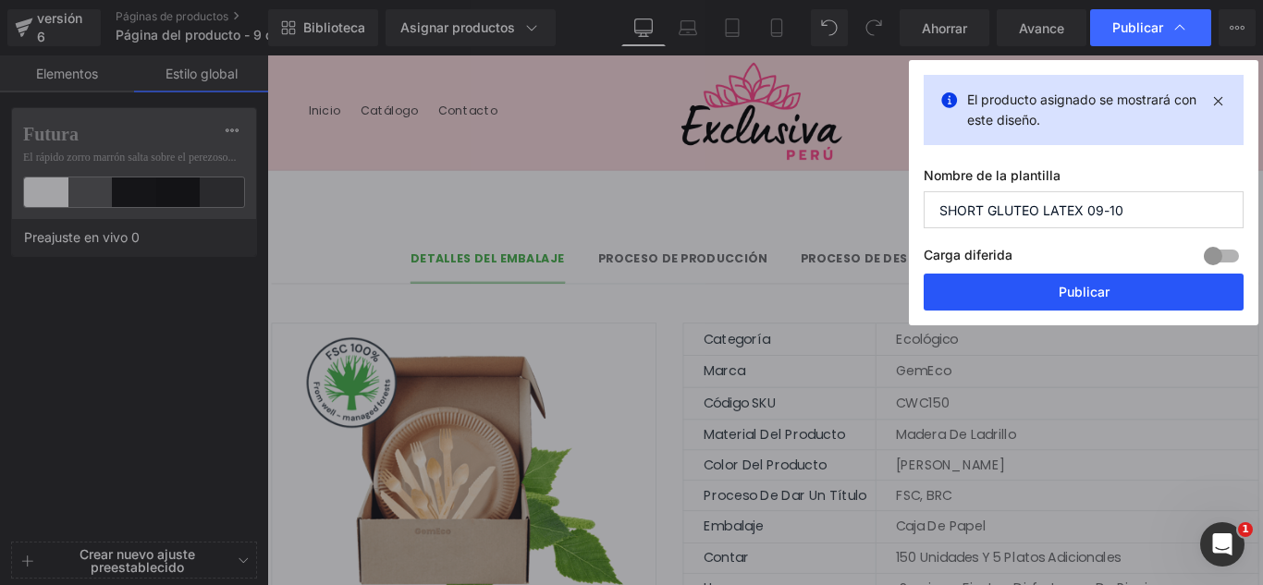
type input "SHORT GLUTEO LATEX 09-10"
click at [1145, 298] on button "Publicar" at bounding box center [1084, 292] width 320 height 37
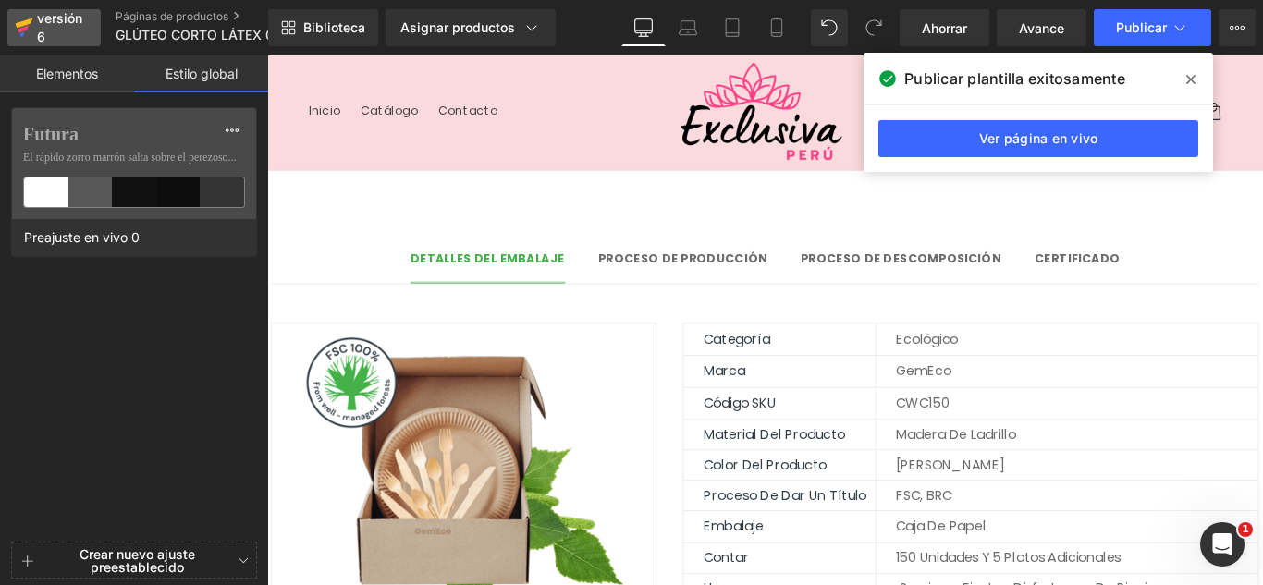
click at [39, 21] on div "versión 6" at bounding box center [61, 27] width 56 height 43
